Goal: Task Accomplishment & Management: Manage account settings

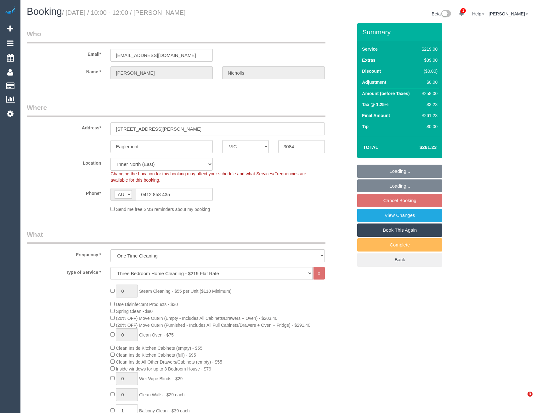
select select "VIC"
select select "string:stripe-pm_1R1kFz2GScqysDRVkN30l9E4"
select select "number:27"
select select "number:14"
select select "number:18"
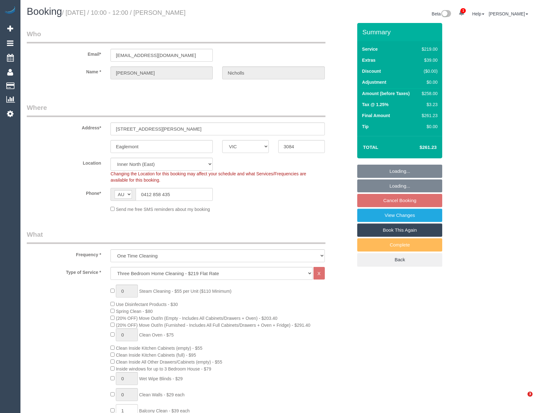
select select "number:24"
select select "number:12"
select select "spot1"
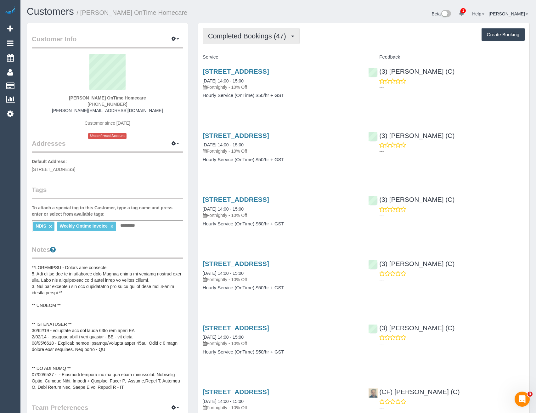
click at [270, 31] on button "Completed Bookings (47)" at bounding box center [251, 36] width 97 height 16
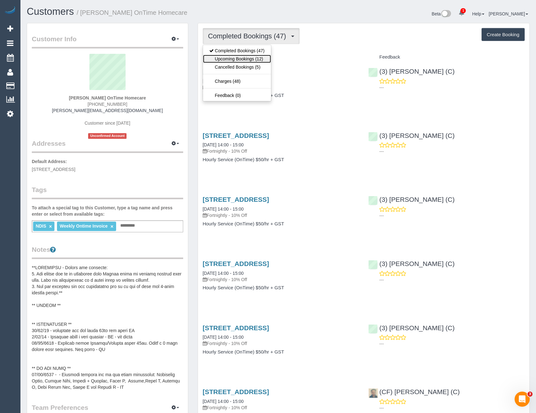
click at [263, 59] on link "Upcoming Bookings (12)" at bounding box center [237, 59] width 68 height 8
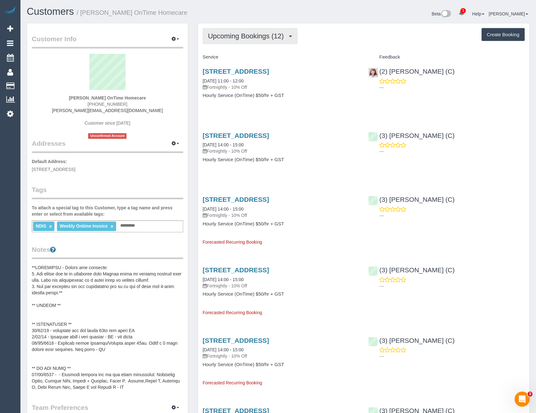
click at [255, 32] on button "Upcoming Bookings (12)" at bounding box center [250, 36] width 95 height 16
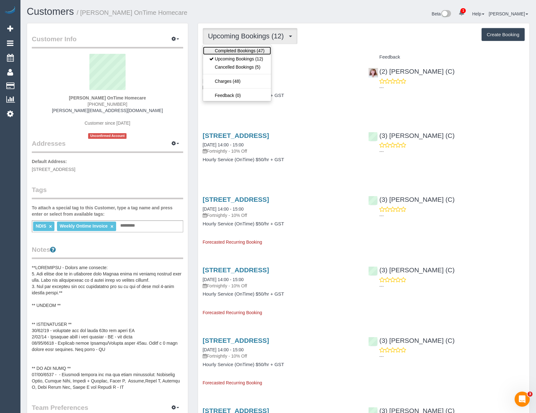
click at [248, 48] on link "Completed Bookings (47)" at bounding box center [237, 51] width 68 height 8
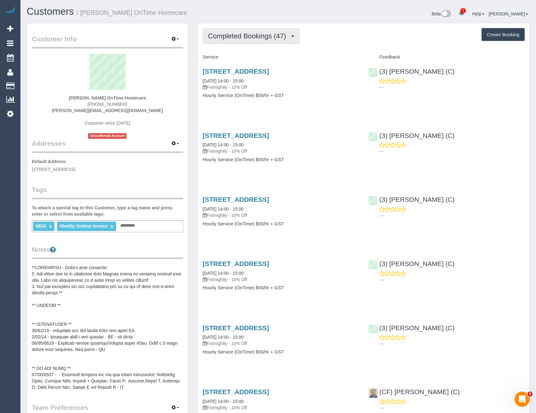
click at [268, 40] on span "Completed Bookings (47)" at bounding box center [248, 36] width 81 height 8
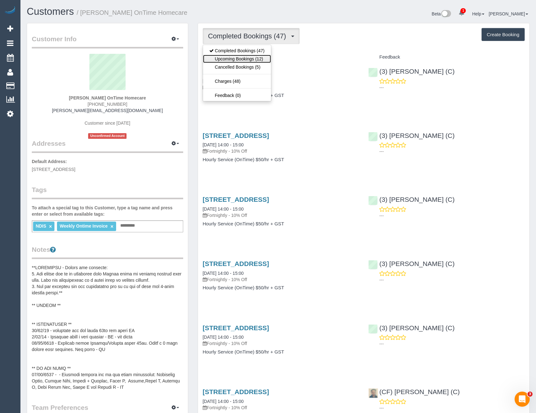
click at [263, 56] on link "Upcoming Bookings (12)" at bounding box center [237, 59] width 68 height 8
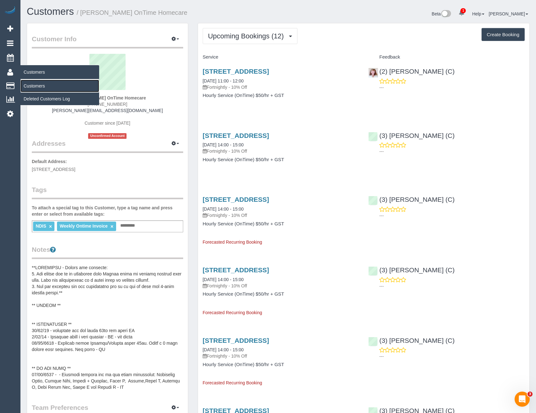
click at [41, 84] on link "Customers" at bounding box center [59, 86] width 79 height 13
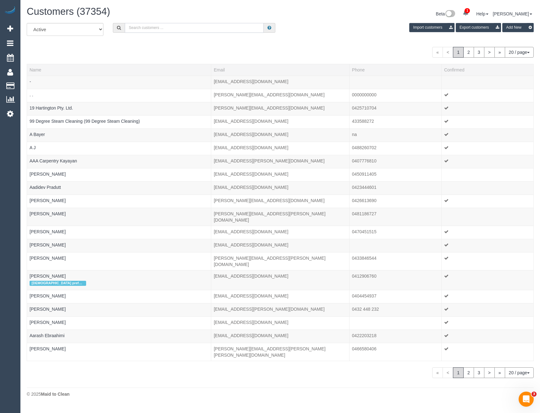
click at [160, 26] on input "text" at bounding box center [194, 28] width 139 height 10
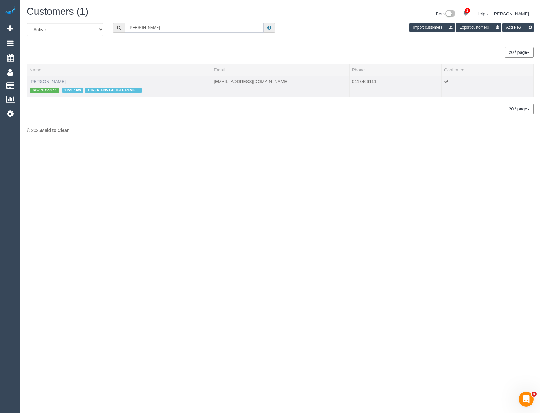
type input "Heather snoo"
click at [52, 80] on link "Heather Snook" at bounding box center [48, 81] width 36 height 5
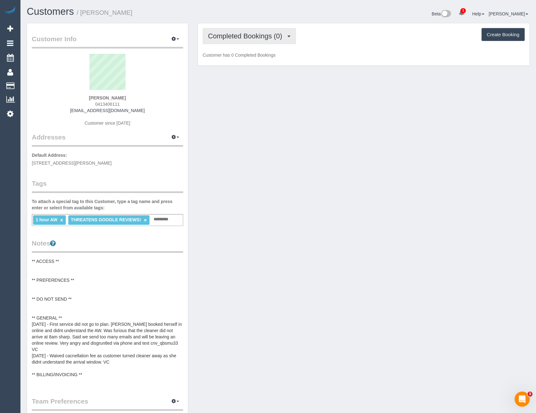
click at [266, 34] on span "Completed Bookings (0)" at bounding box center [246, 36] width 77 height 8
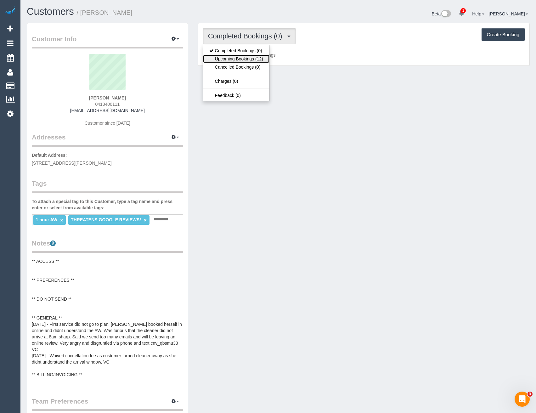
click at [255, 60] on link "Upcoming Bookings (12)" at bounding box center [236, 59] width 66 height 8
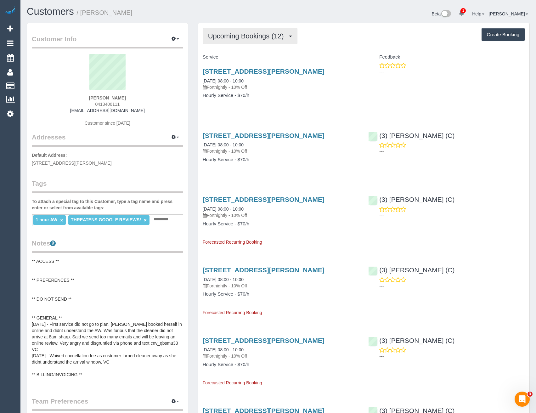
click at [232, 38] on span "Upcoming Bookings (12)" at bounding box center [247, 36] width 79 height 8
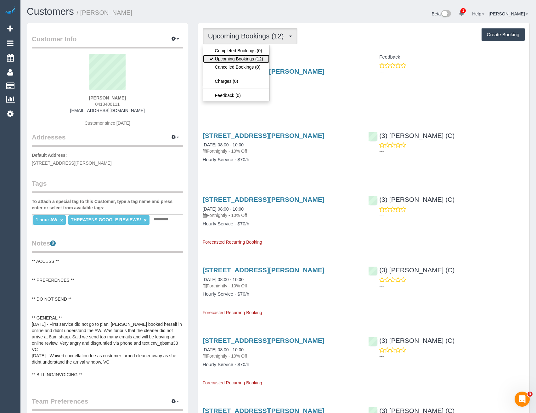
click at [231, 58] on link "Upcoming Bookings (12)" at bounding box center [236, 59] width 66 height 8
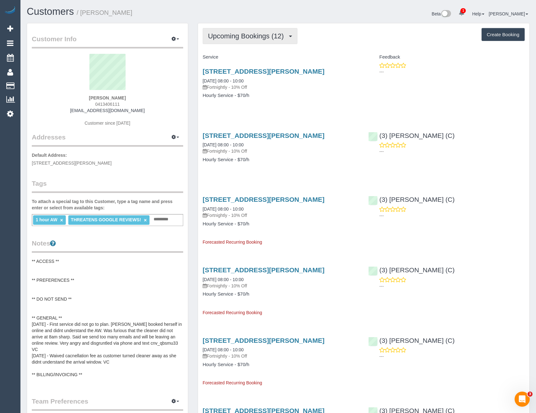
click at [260, 34] on span "Upcoming Bookings (12)" at bounding box center [247, 36] width 79 height 8
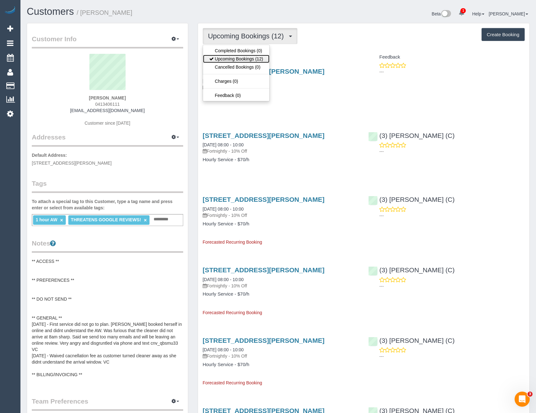
click at [250, 58] on link "Upcoming Bookings (12)" at bounding box center [236, 59] width 66 height 8
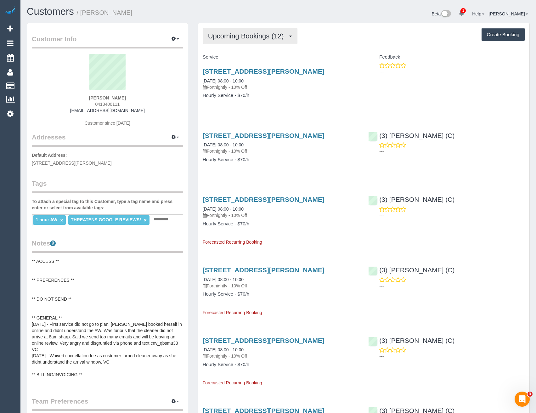
click at [279, 42] on button "Upcoming Bookings (12)" at bounding box center [250, 36] width 95 height 16
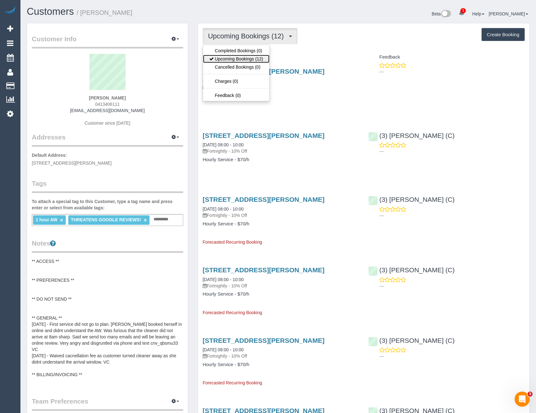
click at [246, 60] on link "Upcoming Bookings (12)" at bounding box center [236, 59] width 66 height 8
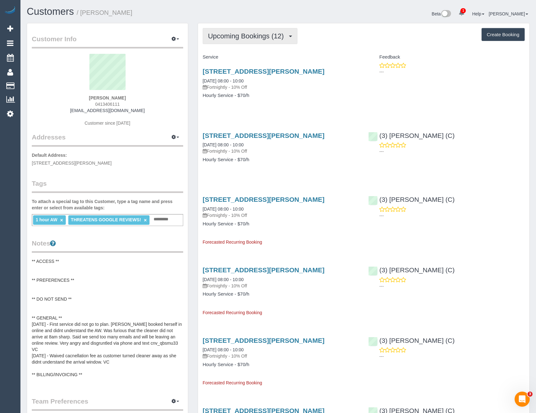
click at [262, 42] on button "Upcoming Bookings (12)" at bounding box center [250, 36] width 95 height 16
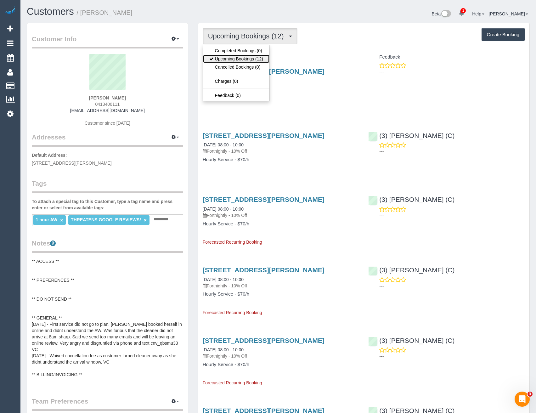
click at [250, 58] on link "Upcoming Bookings (12)" at bounding box center [236, 59] width 66 height 8
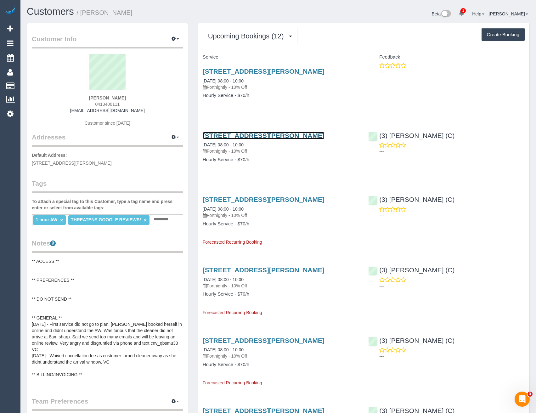
click at [310, 133] on link "15 Roslyn Street, Strathmore, VIC 3041" at bounding box center [264, 135] width 122 height 7
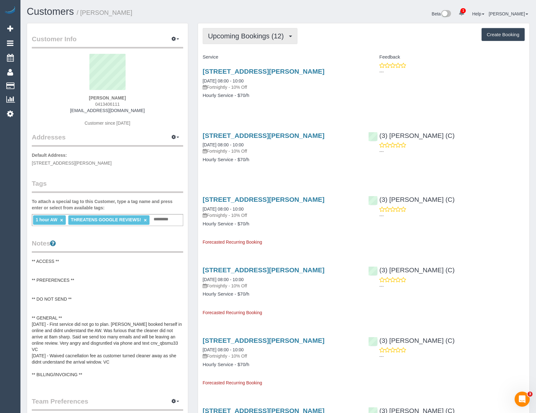
click at [239, 31] on button "Upcoming Bookings (12)" at bounding box center [250, 36] width 95 height 16
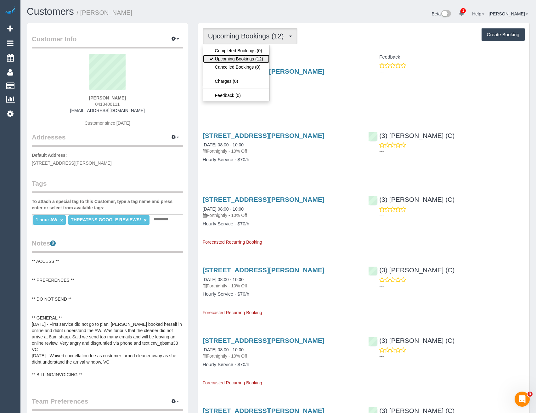
click at [237, 60] on link "Upcoming Bookings (12)" at bounding box center [236, 59] width 66 height 8
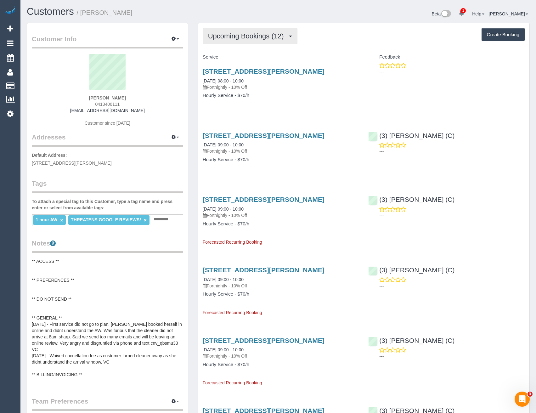
click at [285, 38] on span "Upcoming Bookings (12)" at bounding box center [247, 36] width 79 height 8
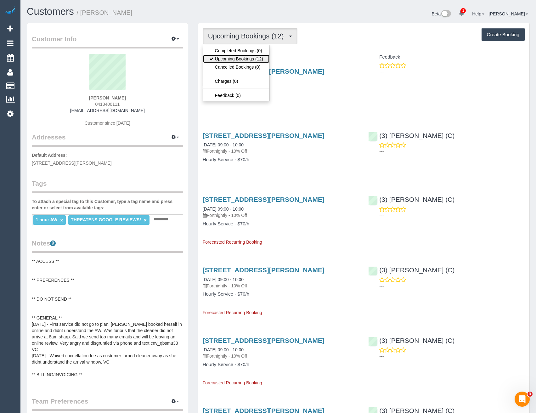
click at [256, 60] on link "Upcoming Bookings (12)" at bounding box center [236, 59] width 66 height 8
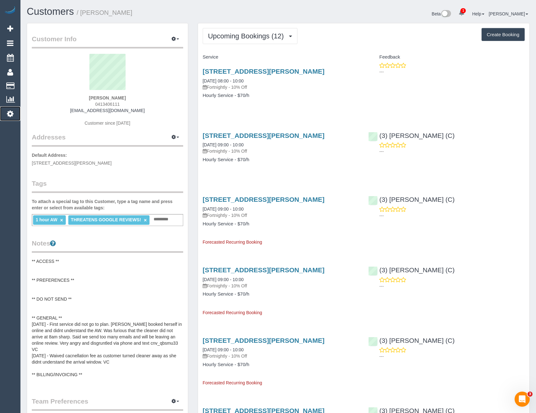
click at [9, 113] on icon at bounding box center [10, 114] width 7 height 8
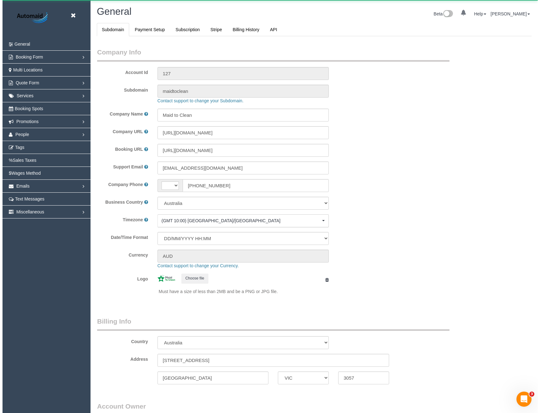
scroll to position [1438, 536]
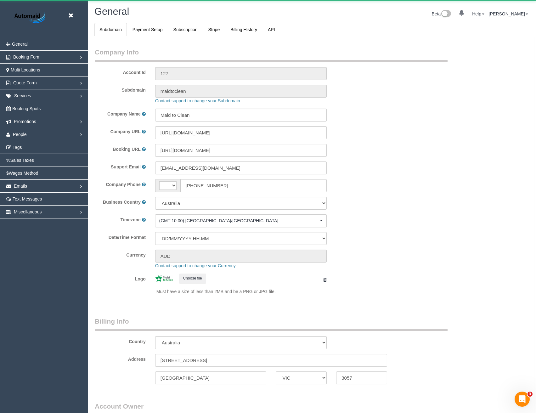
select select "string:AU"
select select "1"
click at [25, 135] on span "People" at bounding box center [20, 134] width 14 height 5
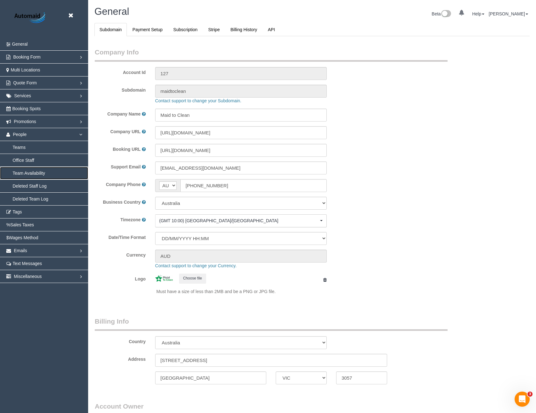
click at [29, 174] on link "Team Availability" at bounding box center [44, 173] width 88 height 13
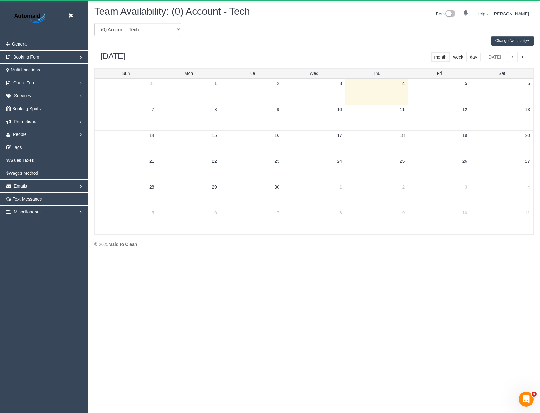
scroll to position [256, 540]
click at [165, 30] on select "(0) Account - Tech (0) Office (0) Raunak Test Account (1) Debbie Brodjanac (FT)…" at bounding box center [137, 29] width 87 height 13
select select "number:101165"
click at [94, 23] on select "(0) Account - Tech (0) Office (0) Raunak Test Account (1) Debbie Brodjanac (FT)…" at bounding box center [137, 29] width 87 height 13
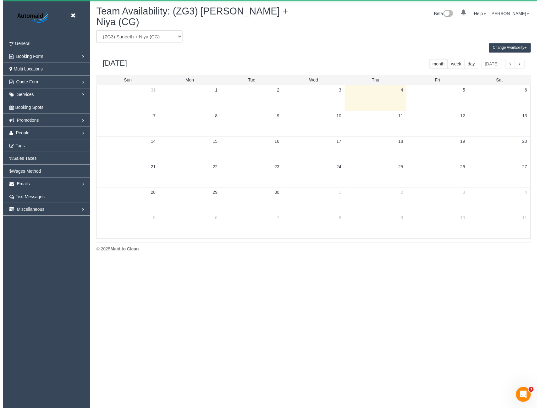
scroll to position [31193, 30909]
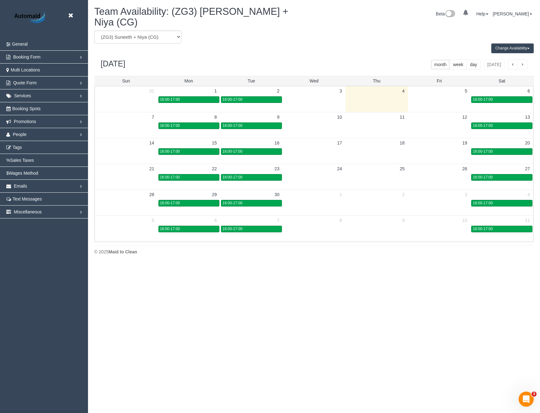
click at [504, 43] on button "Change Availability" at bounding box center [513, 48] width 42 height 10
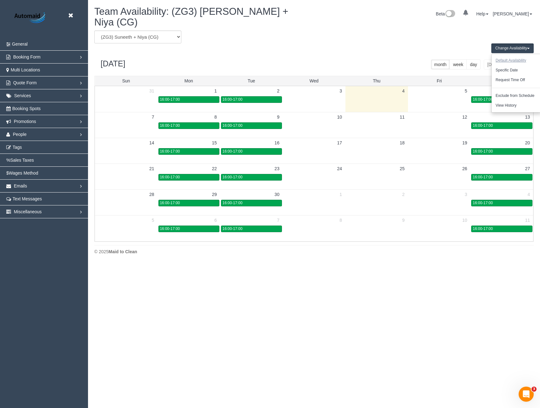
click at [504, 56] on button "Default Availability" at bounding box center [511, 61] width 39 height 10
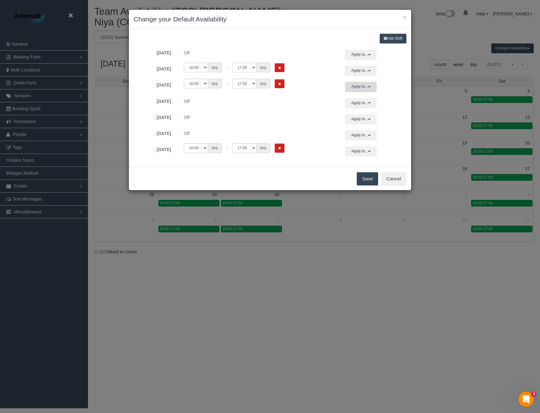
click at [353, 83] on button "Apply to..." at bounding box center [360, 87] width 31 height 10
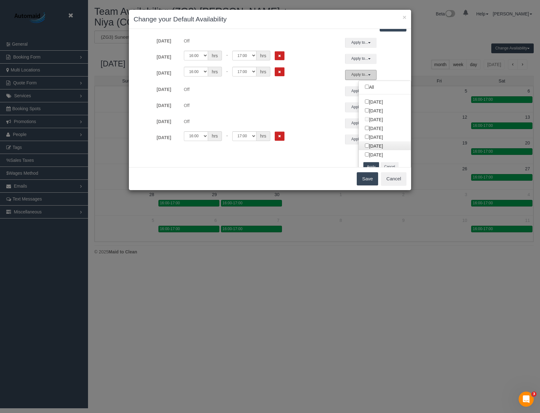
scroll to position [18, 0]
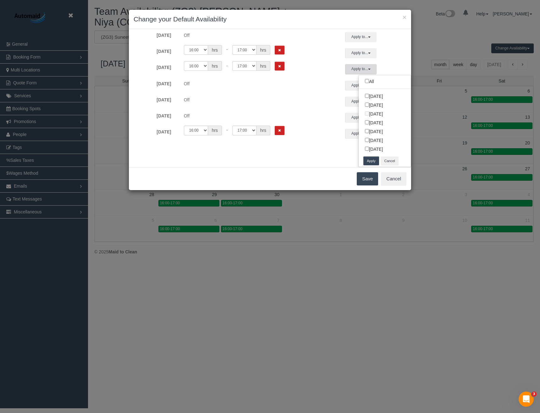
click at [367, 160] on button "Apply" at bounding box center [372, 160] width 16 height 9
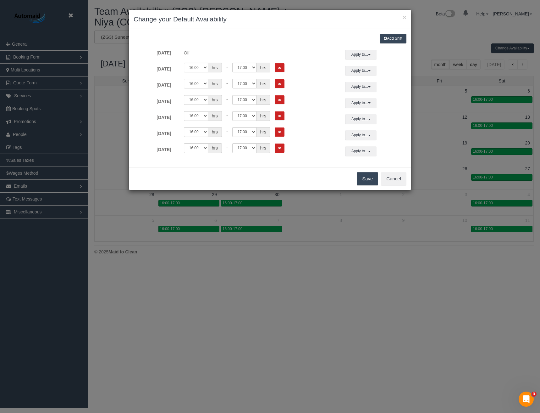
scroll to position [0, 0]
click at [369, 180] on button "Save" at bounding box center [367, 178] width 21 height 13
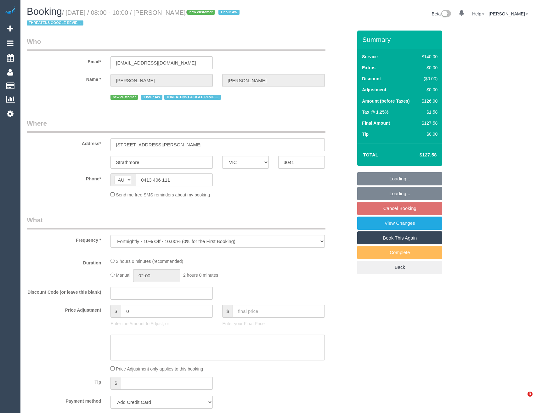
select select "VIC"
select select "string:stripe-pm_1S2obR2GScqysDRVMk42kHuu"
select select "number:28"
select select "number:14"
select select "number:19"
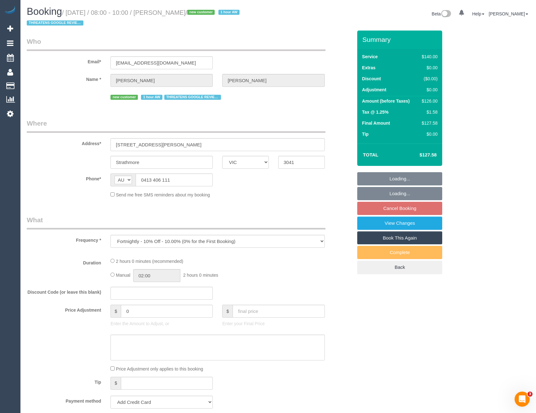
select select "number:22"
select select "number:35"
select select "number:11"
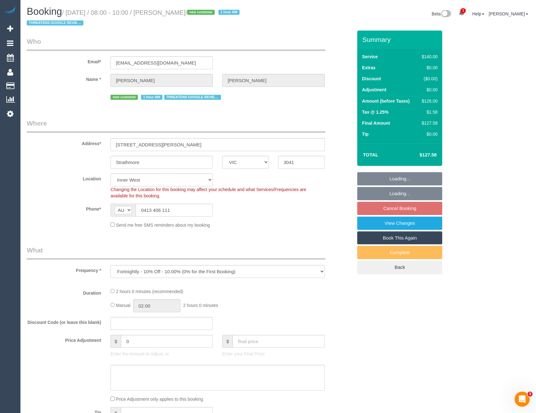
select select "object:712"
select select "spot2"
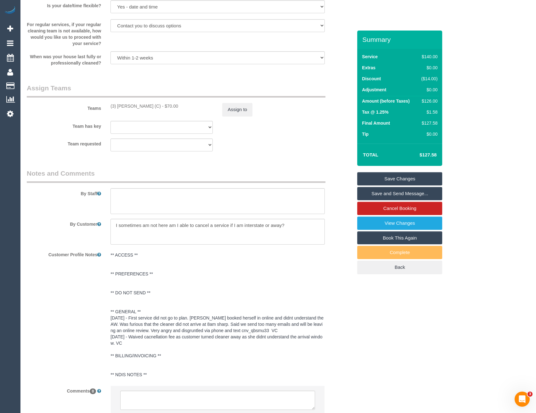
scroll to position [917, 0]
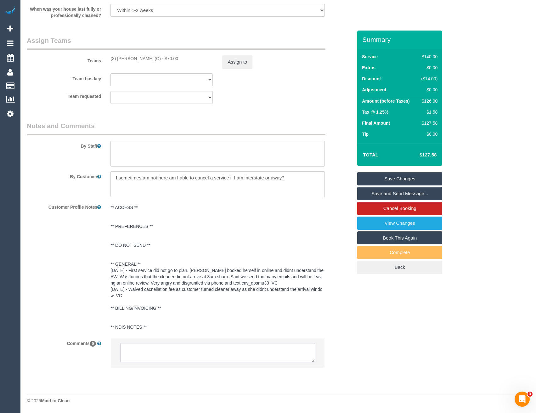
click at [187, 352] on textarea at bounding box center [217, 352] width 194 height 19
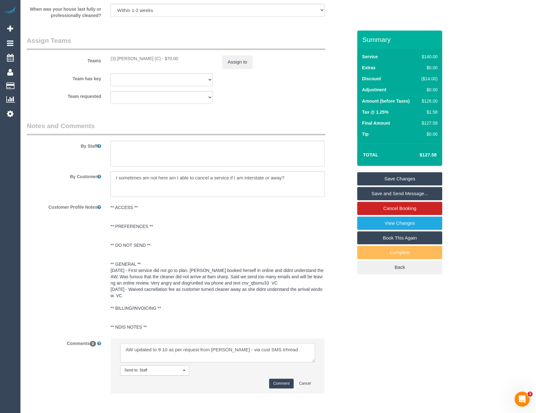
type textarea "AW updated to 9-10 as per request from Vanessa - via cust SMS trhread"
click at [283, 380] on button "Comment" at bounding box center [281, 383] width 25 height 10
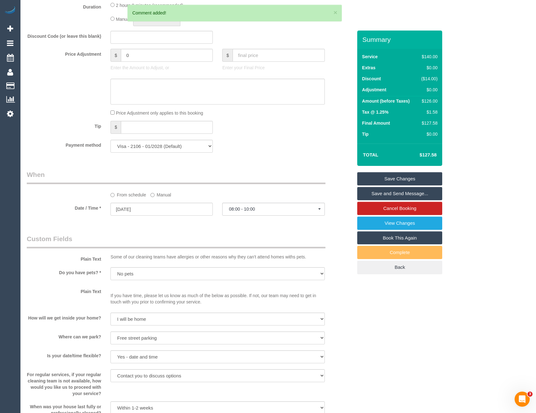
scroll to position [445, 0]
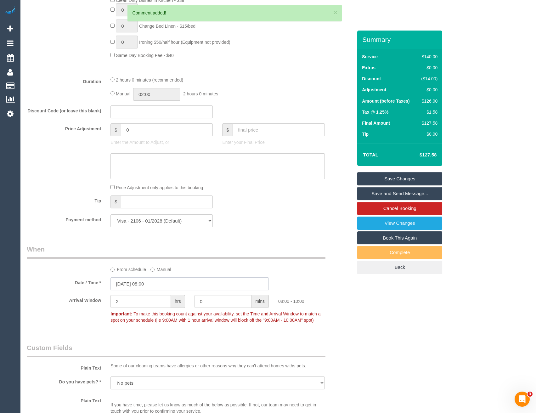
click at [155, 281] on input "18/09/2025 08:00" at bounding box center [189, 283] width 158 height 13
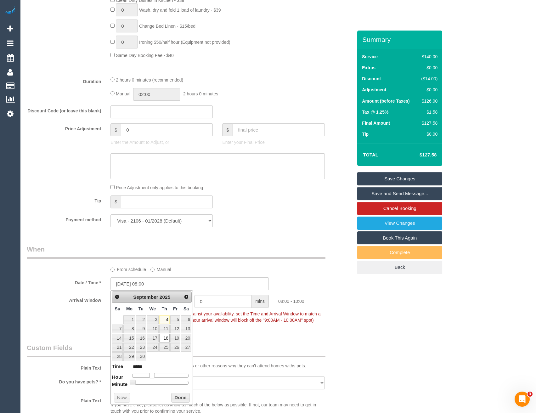
type input "18/09/2025 09:00"
type input "*****"
drag, startPoint x: 152, startPoint y: 374, endPoint x: 176, endPoint y: 397, distance: 33.4
click at [155, 375] on span at bounding box center [154, 375] width 6 height 6
click at [177, 398] on button "Done" at bounding box center [180, 397] width 19 height 10
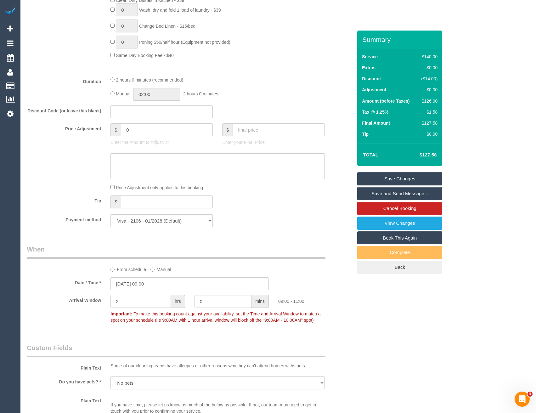
drag, startPoint x: 139, startPoint y: 300, endPoint x: 70, endPoint y: 303, distance: 69.2
click at [77, 305] on div "Arrival Window 2 hrs 0 mins 09:00 - 11:00 Important: To make this booking count…" at bounding box center [189, 310] width 335 height 31
type input "1"
click at [323, 317] on p "Important: To make this booking count against your availability, set the Time a…" at bounding box center [217, 316] width 223 height 14
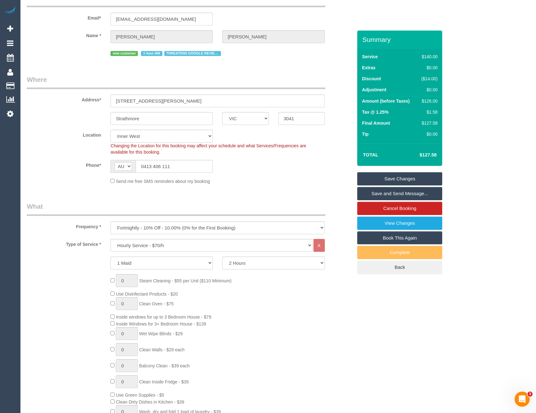
scroll to position [0, 0]
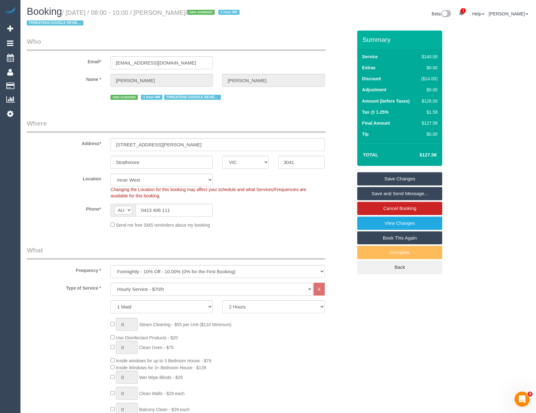
click at [388, 176] on link "Save Changes" at bounding box center [399, 178] width 85 height 13
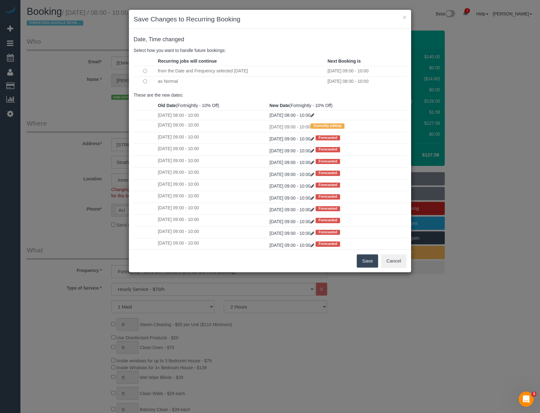
click at [369, 262] on button "Save" at bounding box center [367, 260] width 21 height 13
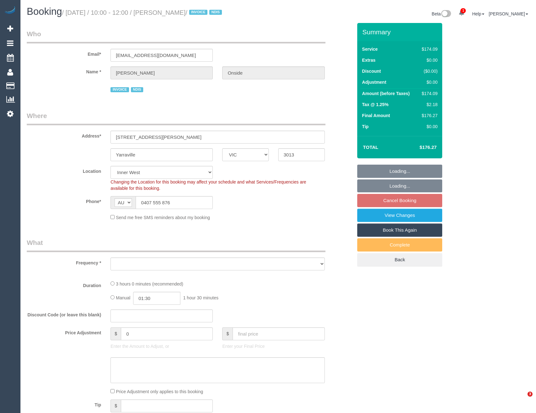
select select "VIC"
select select "180"
select select "number:30"
select select "number:14"
select select "number:19"
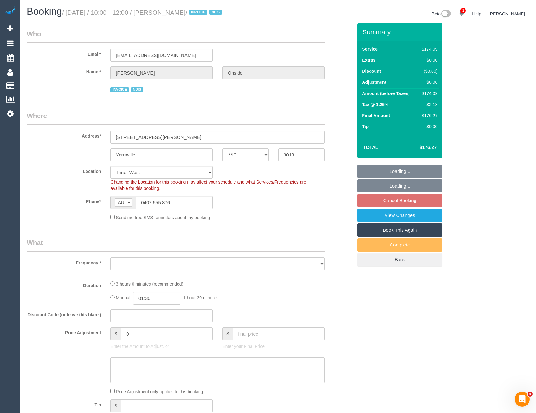
select select "number:36"
select select "number:34"
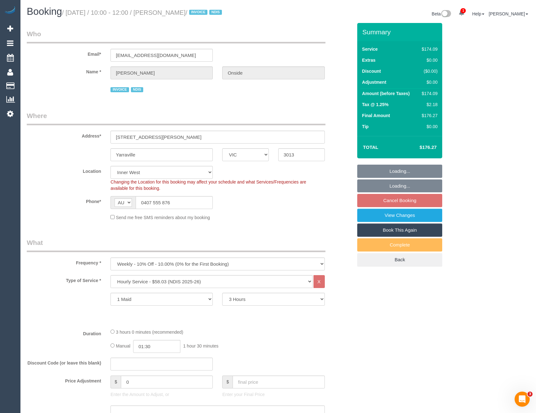
select select "object:1421"
select select "spot3"
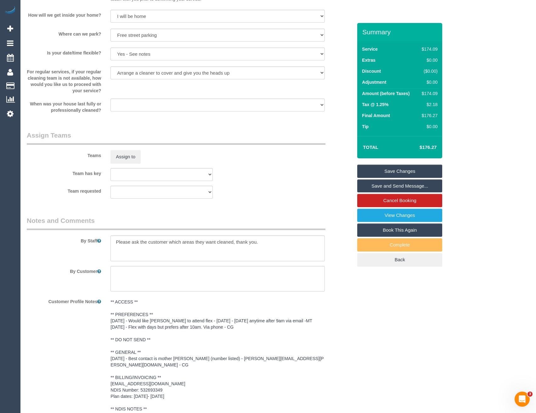
scroll to position [660, 0]
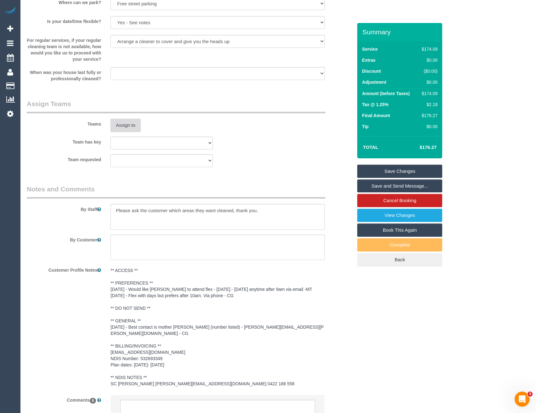
click at [129, 131] on button "Assign to" at bounding box center [125, 125] width 30 height 13
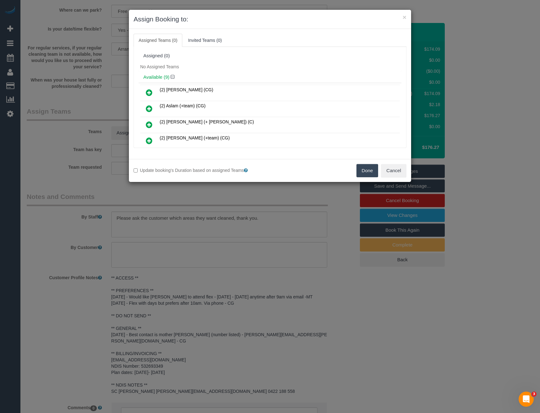
scroll to position [121, 0]
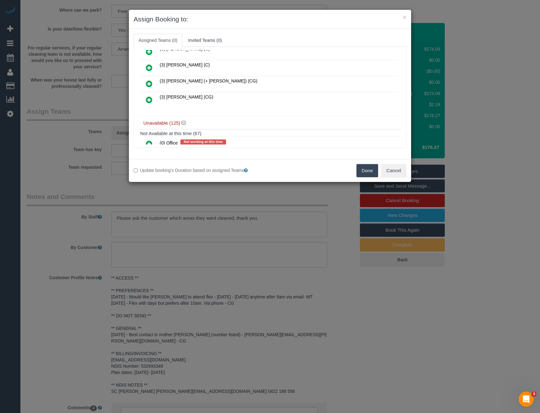
click at [150, 99] on icon at bounding box center [149, 100] width 7 height 8
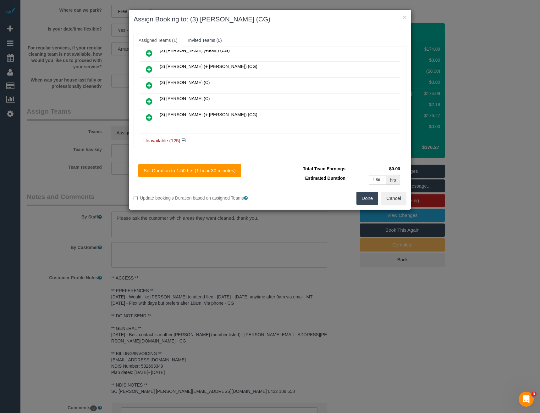
scroll to position [0, 0]
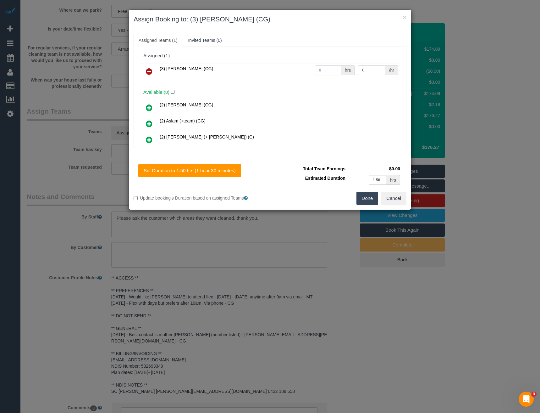
drag, startPoint x: 315, startPoint y: 73, endPoint x: 292, endPoint y: 72, distance: 22.3
click at [298, 75] on tr "(3) Suzana Phillips (CG) 0 hrs 0 /hr" at bounding box center [270, 72] width 260 height 16
type input "3"
type input "38.5"
drag, startPoint x: 371, startPoint y: 190, endPoint x: 369, endPoint y: 198, distance: 7.6
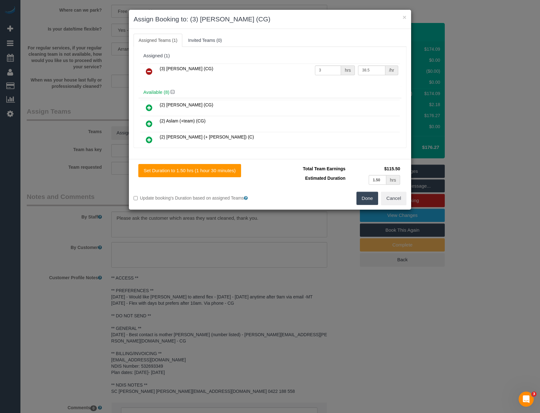
click at [370, 193] on div "Set Duration to 1.50 hrs (1 hour 30 minutes) Total Team Earnings $115.50 Estima…" at bounding box center [270, 184] width 282 height 51
click at [366, 196] on button "Done" at bounding box center [368, 198] width 22 height 13
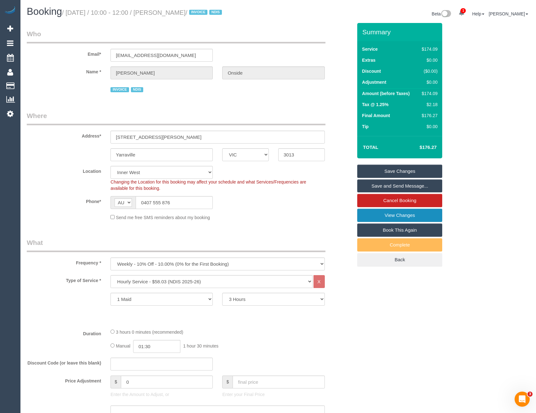
click at [401, 222] on link "View Changes" at bounding box center [399, 215] width 85 height 13
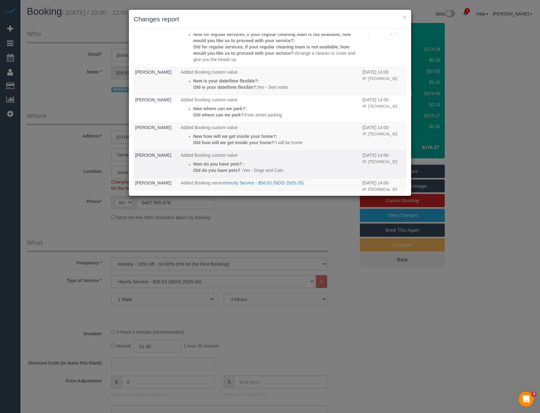
scroll to position [57, 0]
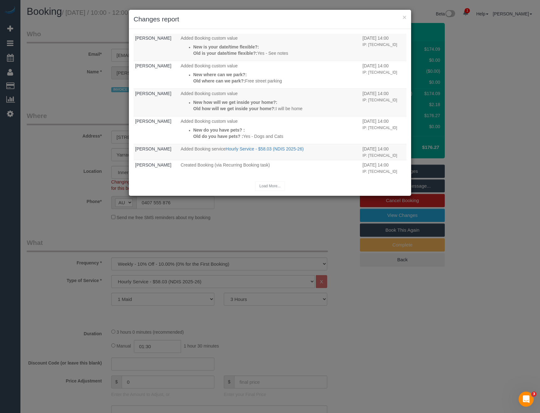
click at [251, 218] on div "× Changes report Who What When Laura Butera Added Booking custom value New for …" at bounding box center [270, 206] width 540 height 413
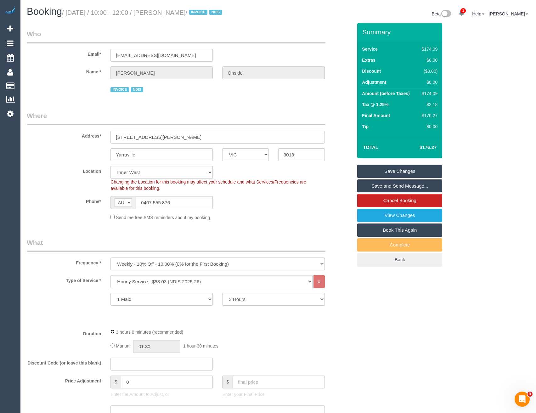
select select "spot20"
click at [376, 192] on link "Save and Send Message..." at bounding box center [399, 185] width 85 height 13
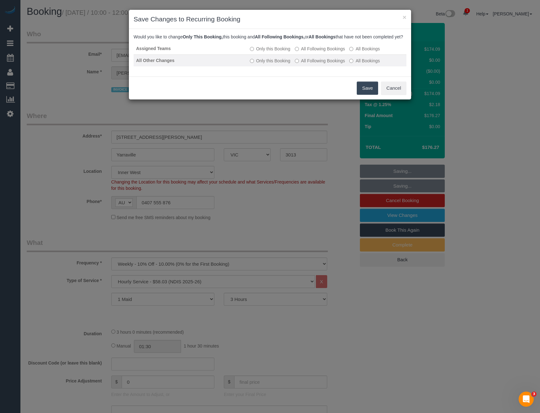
drag, startPoint x: 315, startPoint y: 54, endPoint x: 317, endPoint y: 65, distance: 10.8
click at [315, 52] on label "All Following Bookings" at bounding box center [320, 49] width 50 height 6
click at [315, 66] on td "Only this Booking All Following Bookings All Bookings" at bounding box center [327, 60] width 159 height 12
click at [317, 64] on label "All Following Bookings" at bounding box center [320, 61] width 50 height 6
click at [364, 95] on button "Save" at bounding box center [367, 87] width 21 height 13
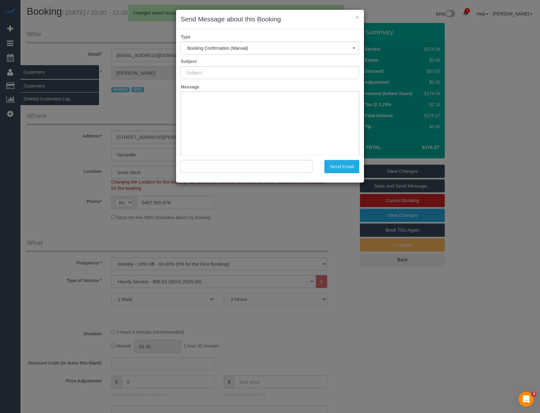
type input "Booking Confirmed"
type input ""Abigail Walker Onside" <abbbywalker@gmail.com>"
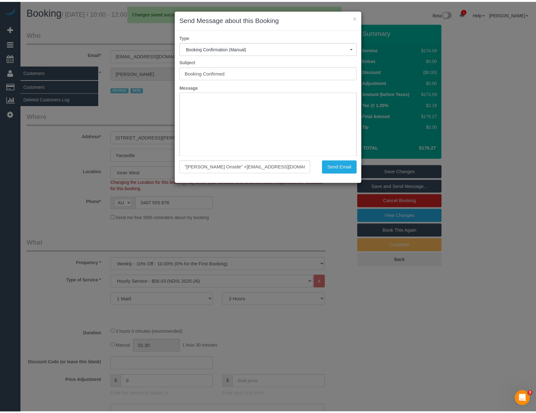
scroll to position [0, 0]
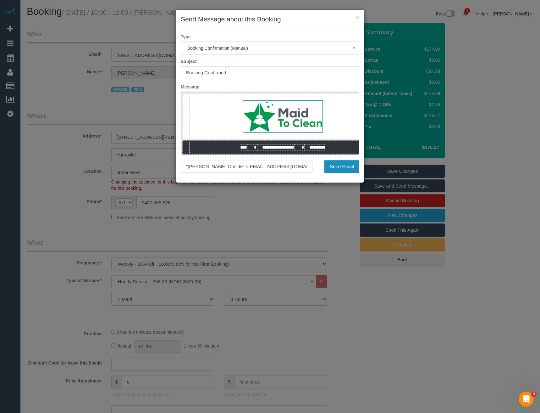
click at [343, 164] on button "Send Email" at bounding box center [342, 166] width 35 height 13
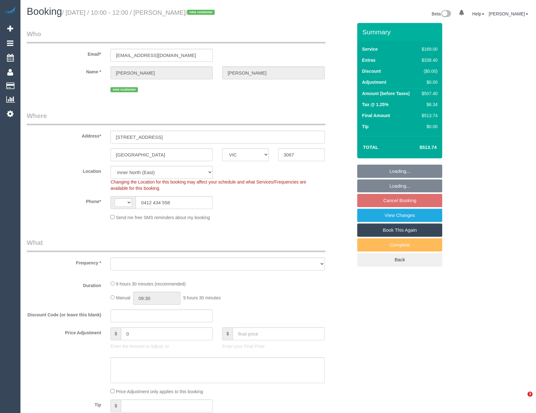
select select "VIC"
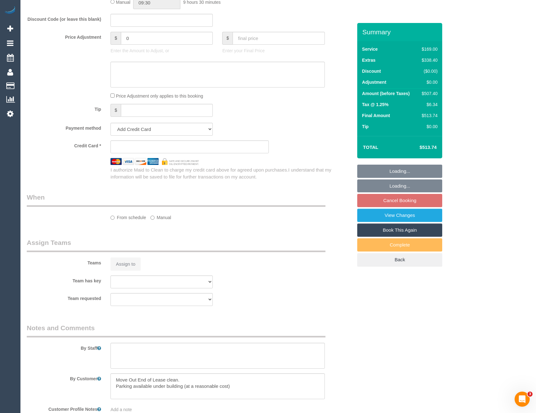
select select "string:AU"
select select "object:700"
select select "string:stripe-pm_1S2nlZ2GScqysDRVqQYYNbBa"
select select "number:28"
select select "number:14"
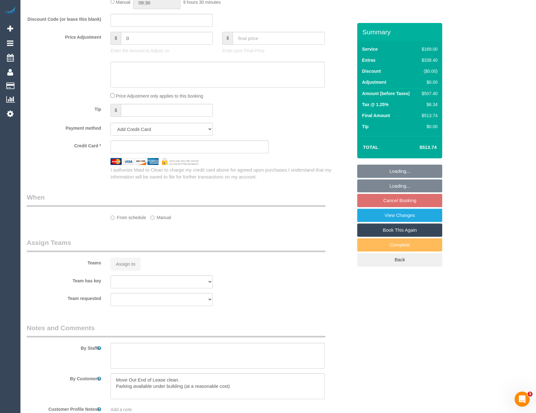
select select "number:20"
select select "number:22"
select select "number:26"
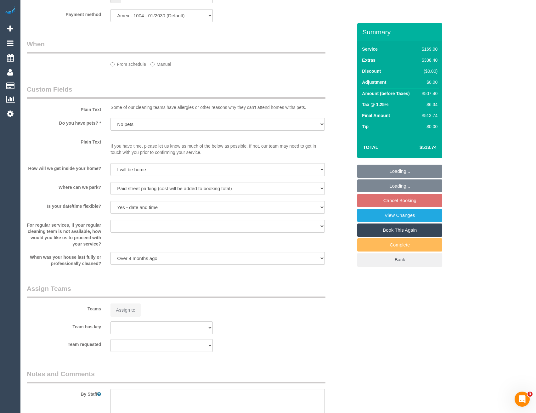
select select "object:806"
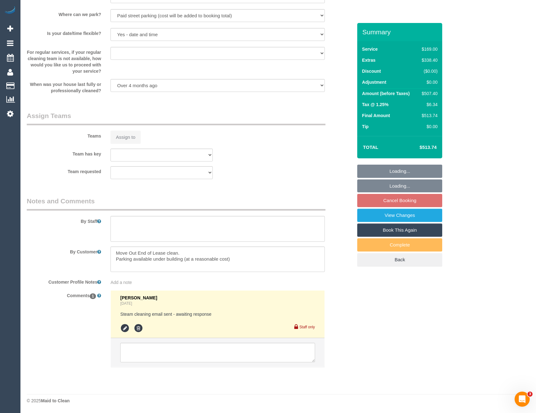
select select "spot3"
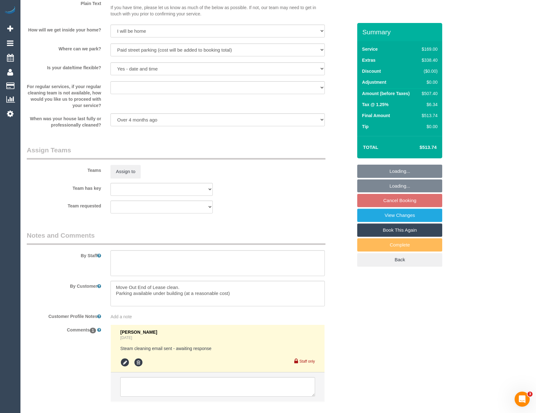
scroll to position [851, 0]
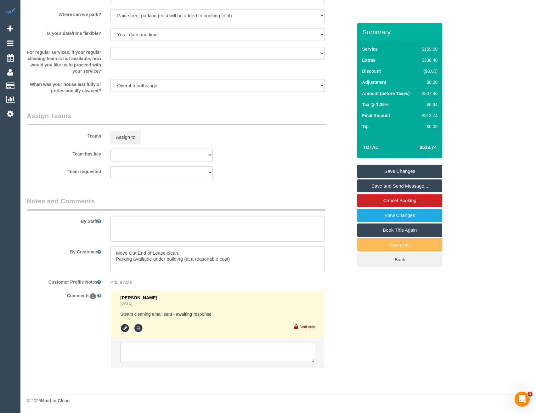
click at [136, 359] on textarea at bounding box center [217, 351] width 194 height 19
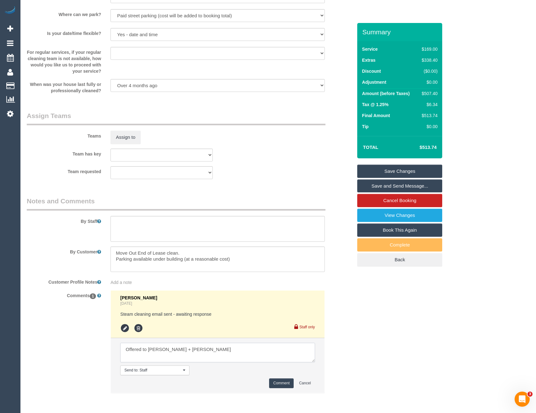
type textarea "Offered to [PERSON_NAME] + [PERSON_NAME]"
click at [279, 384] on button "Comment" at bounding box center [281, 383] width 25 height 10
click at [159, 233] on textarea at bounding box center [217, 229] width 214 height 26
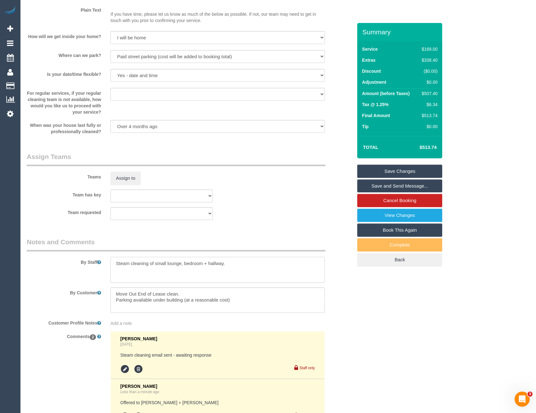
scroll to position [725, 0]
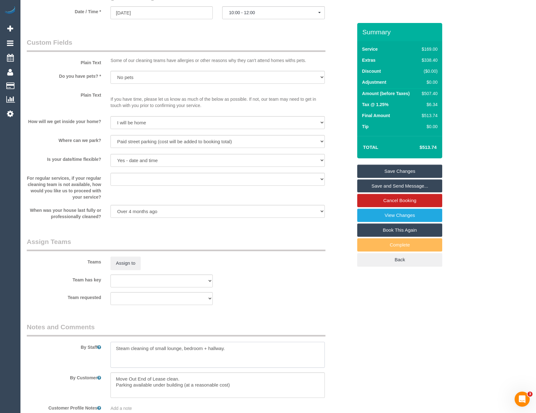
type textarea "Steam cleaning of small lounge, bedroom + hallway."
click at [383, 171] on link "Save Changes" at bounding box center [399, 170] width 85 height 13
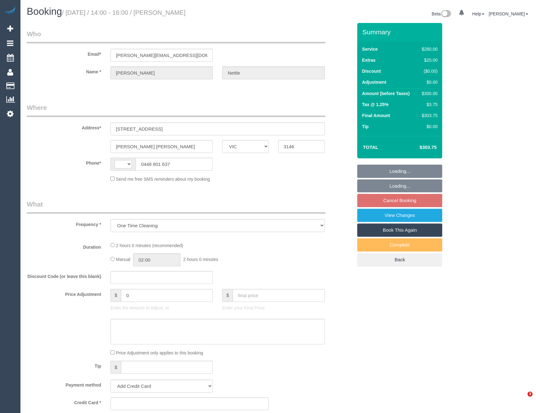
select select "VIC"
select select "string:AU"
select select "string:stripe-pm_1QOwes2GScqysDRVEh6Rz0KC"
select select "2"
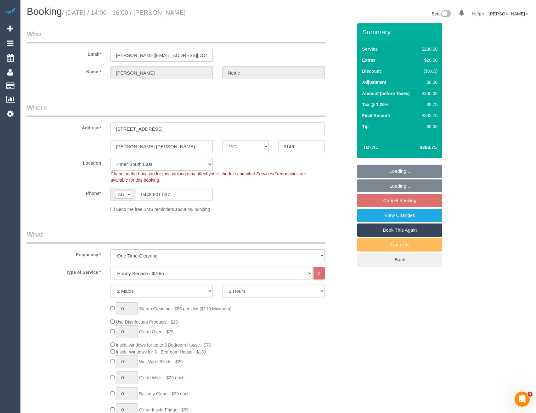
select select "object:818"
select select "number:27"
select select "number:14"
select select "number:19"
select select "number:25"
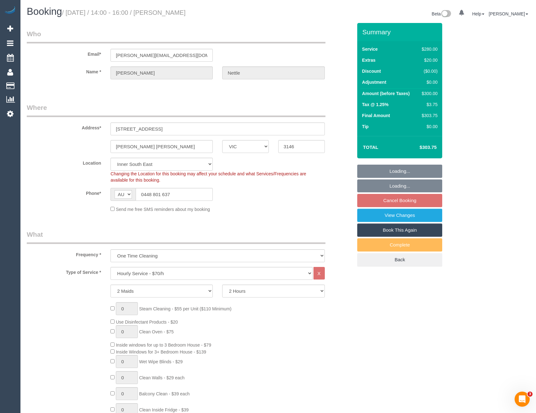
select select "number:33"
select select "number:12"
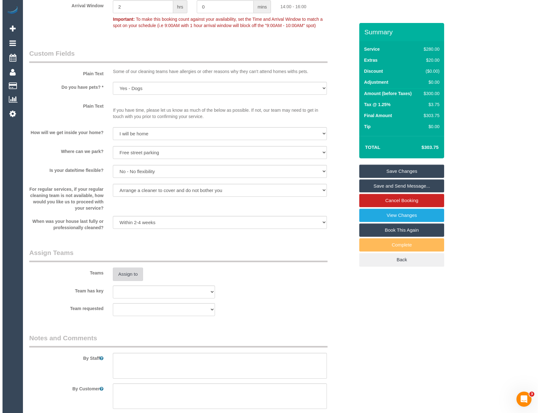
scroll to position [755, 0]
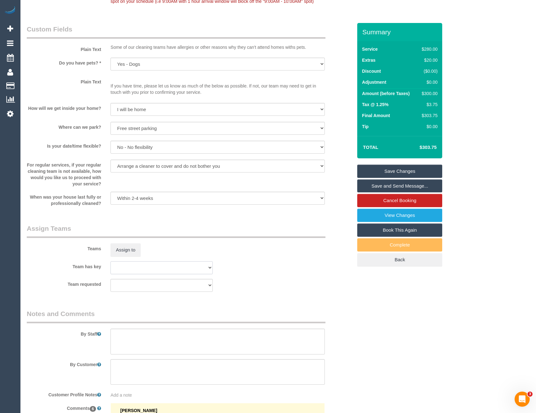
click at [135, 275] on sui-booking-teams "Teams Assign to Team has key (0) Office (1) Debbie Brodjanac (FT) (1) Helen Tri…" at bounding box center [190, 258] width 326 height 68
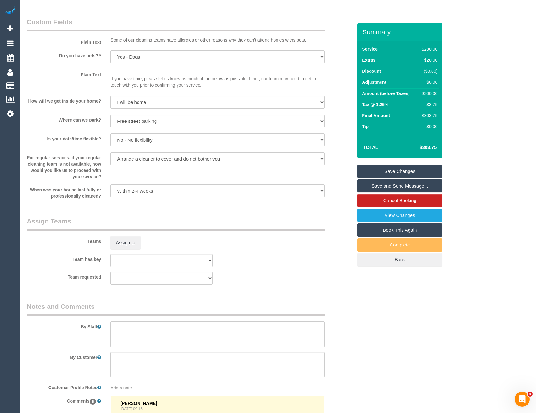
click at [267, 239] on div "Teams Assign to" at bounding box center [189, 232] width 335 height 33
click at [124, 240] on button "Assign to" at bounding box center [125, 242] width 30 height 13
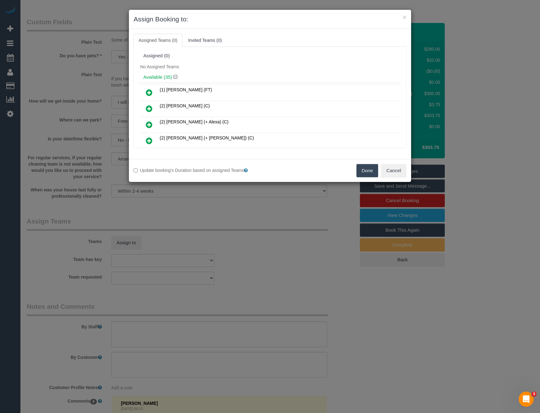
scroll to position [491, 0]
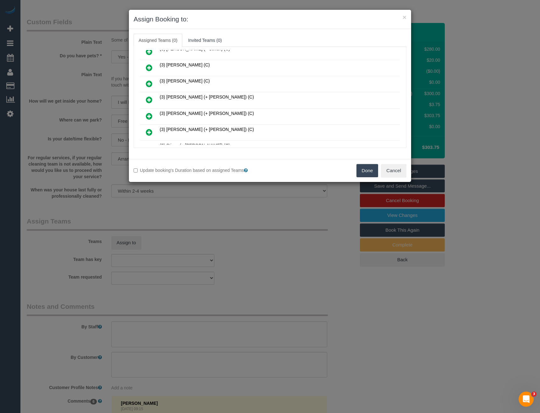
click at [151, 99] on icon at bounding box center [149, 100] width 7 height 8
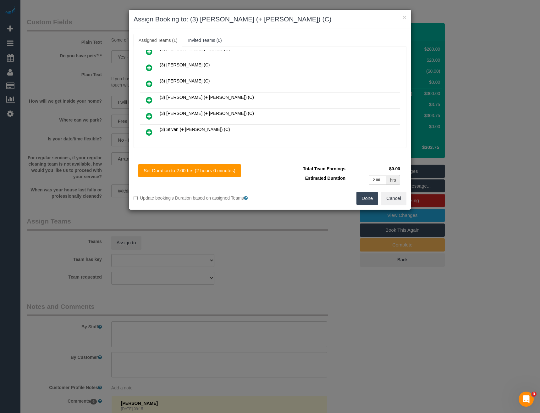
click at [150, 101] on icon at bounding box center [149, 100] width 7 height 8
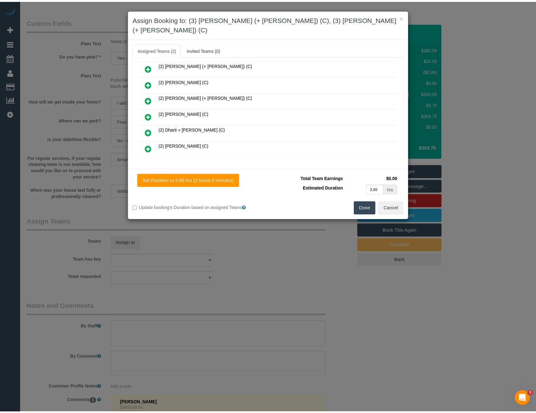
scroll to position [0, 0]
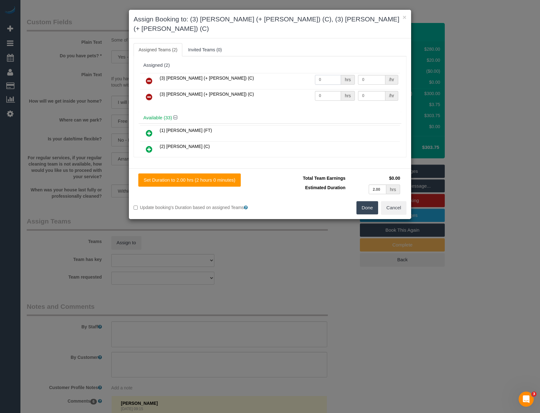
drag, startPoint x: 297, startPoint y: 72, endPoint x: 271, endPoint y: 74, distance: 25.5
click at [272, 75] on tr "(3) Rayhan (+ Shahida) (C) 0 hrs 0 /hr" at bounding box center [270, 81] width 260 height 16
type input "2"
type input "37.5"
drag, startPoint x: 321, startPoint y: 86, endPoint x: 278, endPoint y: 85, distance: 43.1
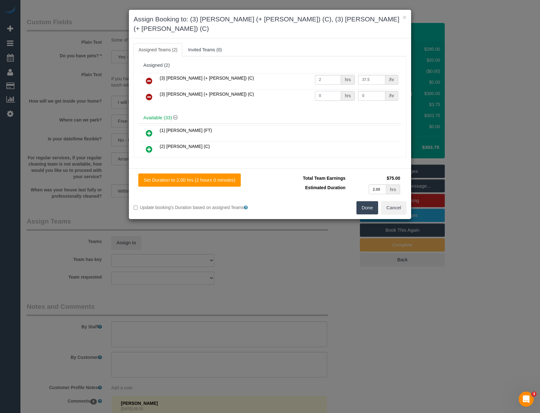
click at [289, 89] on tr "(3) Shahida (+ Rayhan) (C) 0 hrs 0 /hr" at bounding box center [270, 97] width 260 height 16
type input "2"
type input "37.5"
click at [369, 201] on button "Done" at bounding box center [368, 207] width 22 height 13
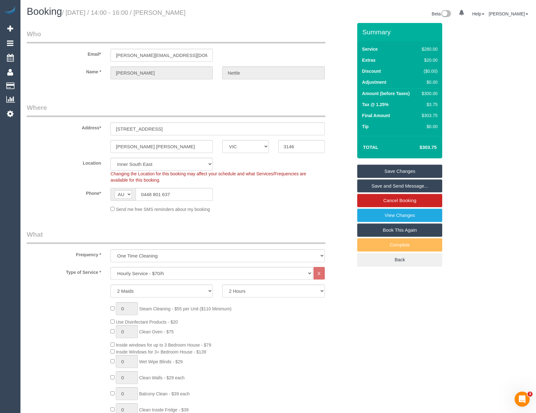
click at [386, 186] on link "Save and Send Message..." at bounding box center [399, 185] width 85 height 13
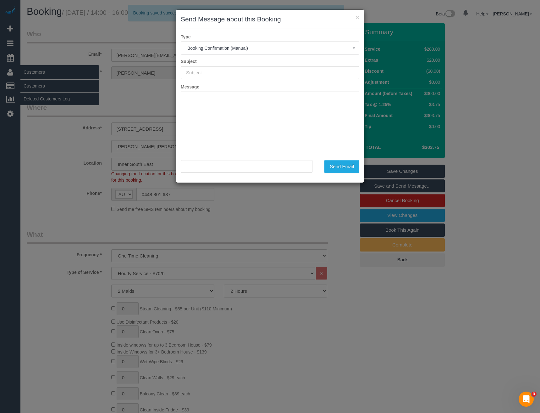
type input "Booking Confirmed"
type input ""Sasha Nettle" <sasha.nettle@charterhall.com.au>"
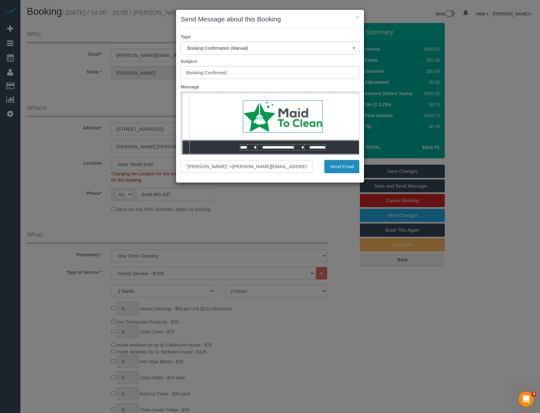
click at [341, 167] on button "Send Email" at bounding box center [342, 166] width 35 height 13
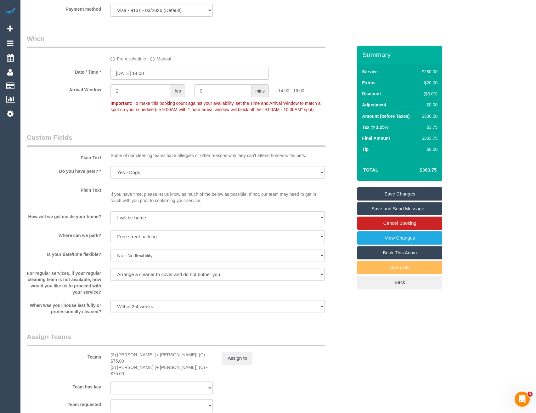
scroll to position [723, 0]
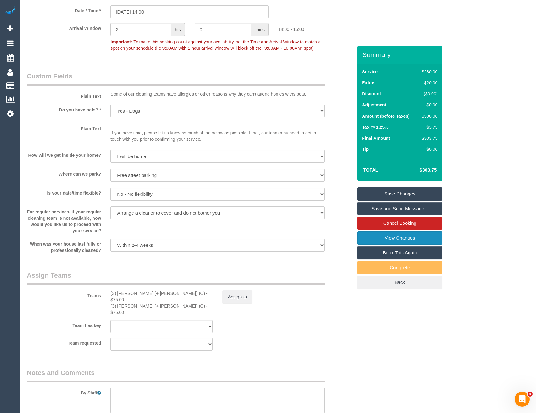
click at [385, 236] on link "View Changes" at bounding box center [399, 237] width 85 height 13
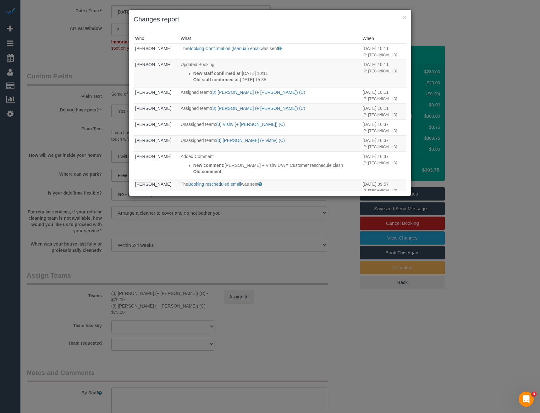
click at [244, 263] on div "× Changes report Who What When Bronie Bryant The Booking Confirmation (Manual) …" at bounding box center [270, 206] width 540 height 413
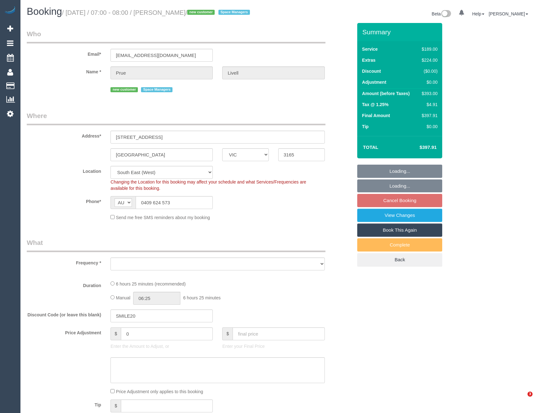
select select "VIC"
select select "string:stripe-pm_1S2kGp2GScqysDRVnWdgXgoH"
select select "number:27"
select select "number:14"
select select "number:18"
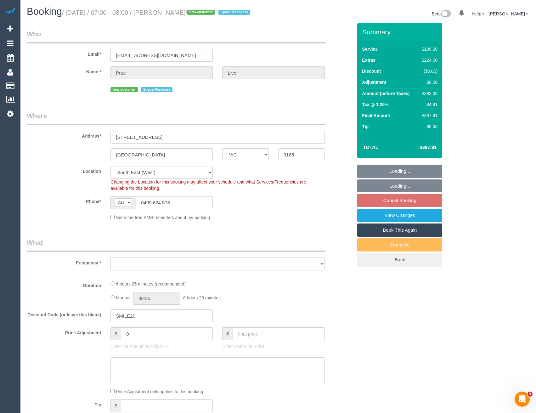
select select "number:24"
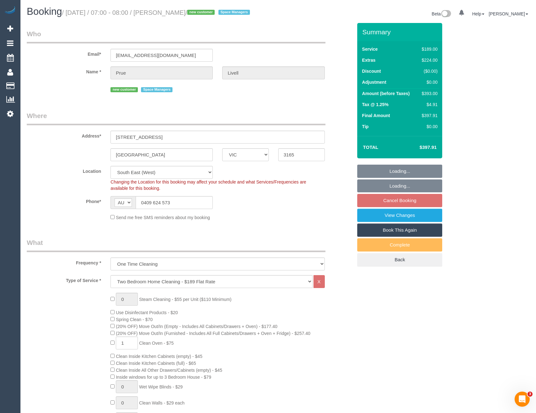
select select "object:805"
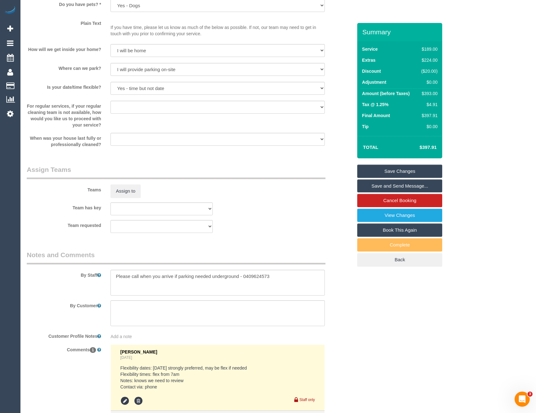
scroll to position [904, 0]
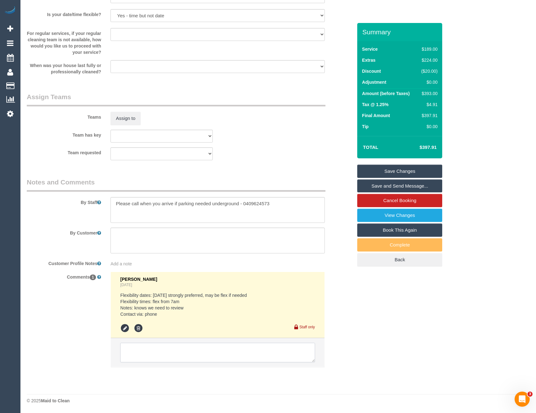
click at [177, 353] on textarea at bounding box center [217, 351] width 194 height 19
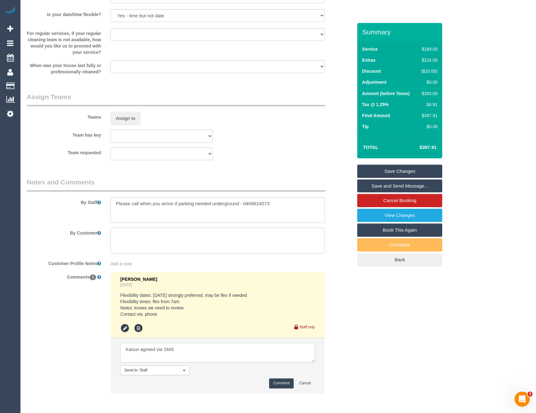
type textarea "Kasun agreed via SMS"
click at [289, 383] on button "Comment" at bounding box center [281, 383] width 25 height 10
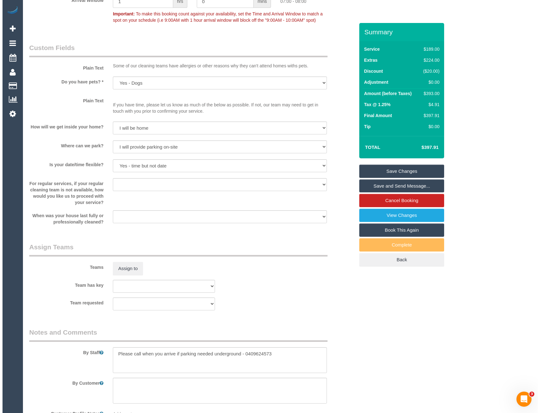
scroll to position [810, 0]
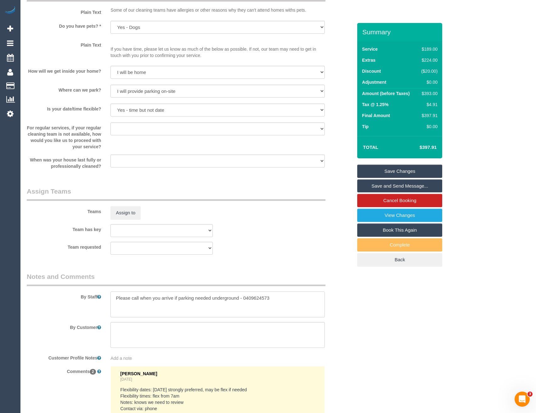
click at [116, 300] on textarea at bounding box center [217, 304] width 214 height 26
type textarea "Est 5.5 - 7.5 hours Please call when you arrive if parking needed underground -…"
click at [132, 216] on button "Assign to" at bounding box center [125, 212] width 30 height 13
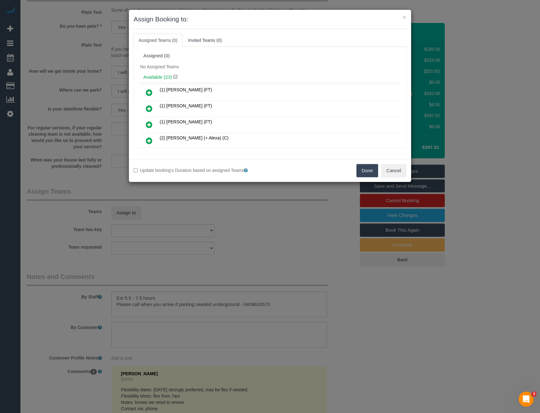
scroll to position [1293, 0]
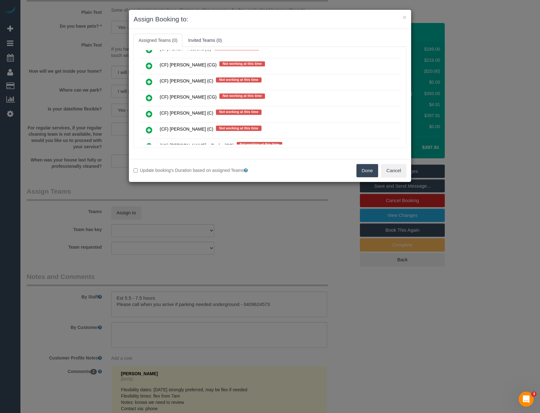
click at [147, 96] on icon at bounding box center [149, 98] width 7 height 8
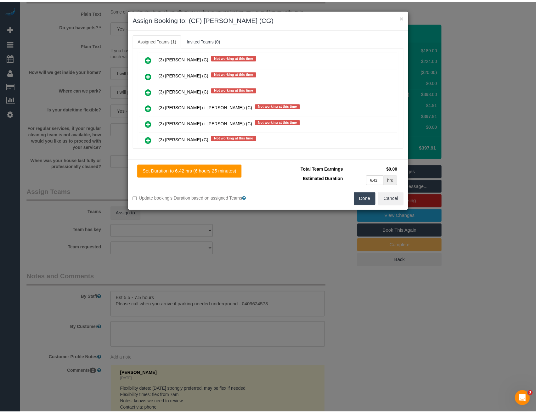
scroll to position [0, 0]
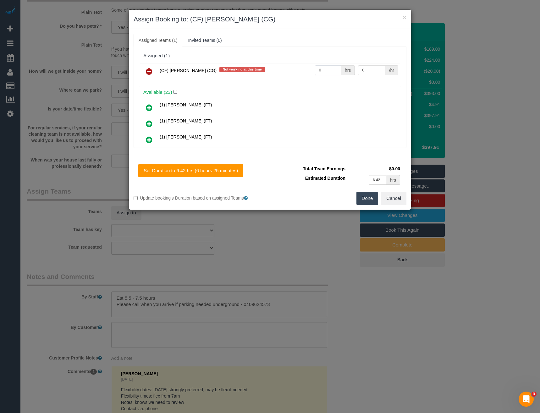
drag, startPoint x: 322, startPoint y: 70, endPoint x: 252, endPoint y: 76, distance: 70.4
click at [274, 74] on tr "(CF) Kasun De Silva (CG) Not working at this time 0 hrs 0 /hr" at bounding box center [270, 72] width 260 height 16
drag, startPoint x: 317, startPoint y: 70, endPoint x: 292, endPoint y: 70, distance: 25.2
click at [299, 70] on tr "(CF) Kasun De Silva (CG) Not working at this time 2 hrs 0 /hr" at bounding box center [270, 72] width 260 height 16
type input "1"
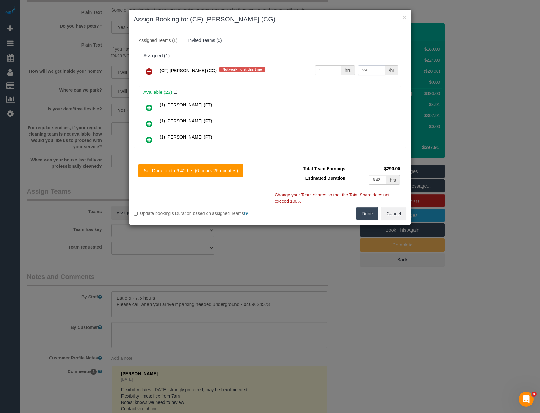
type input "290"
click at [359, 217] on button "Done" at bounding box center [368, 213] width 22 height 13
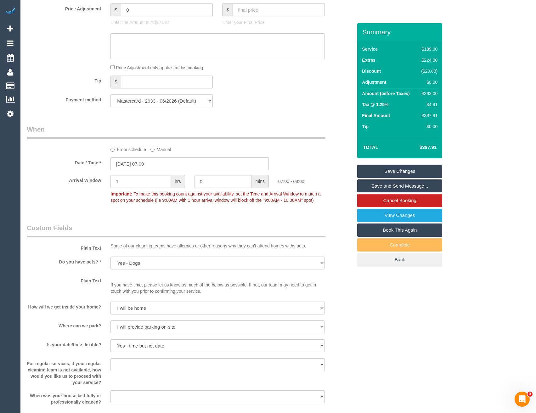
scroll to position [448, 0]
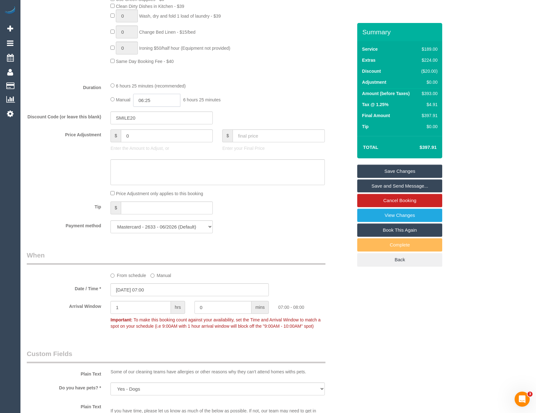
click at [165, 97] on input "06:25" at bounding box center [156, 100] width 47 height 13
click at [149, 131] on li "03:30" at bounding box center [150, 130] width 28 height 8
click at [162, 103] on input "03:30" at bounding box center [156, 100] width 47 height 13
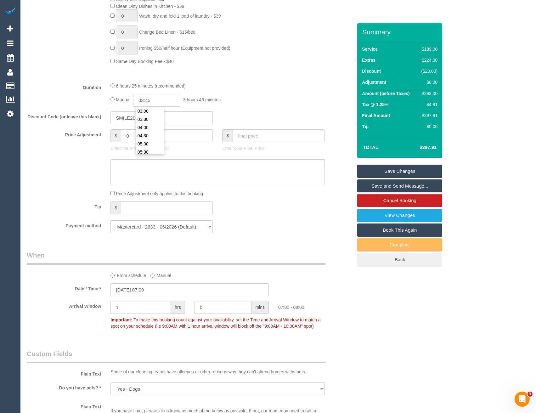
type input "03:45"
click at [293, 91] on div "6 hours 25 minutes (recommended) Manual 03:45 3 hours 45 minutes" at bounding box center [217, 94] width 223 height 25
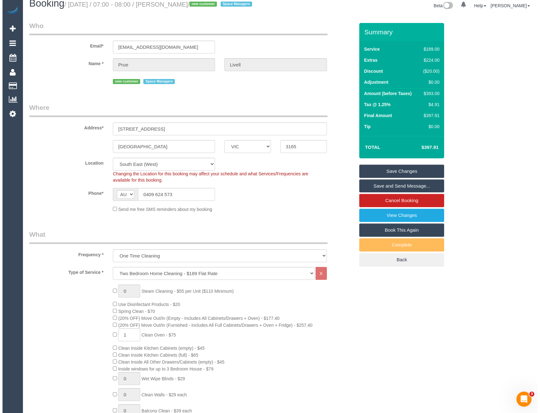
scroll to position [0, 0]
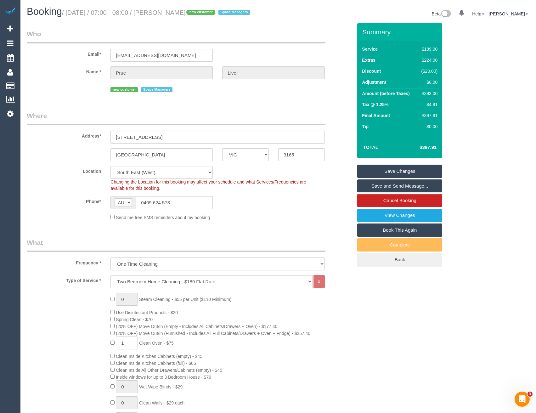
click at [372, 189] on link "Save and Send Message..." at bounding box center [399, 185] width 85 height 13
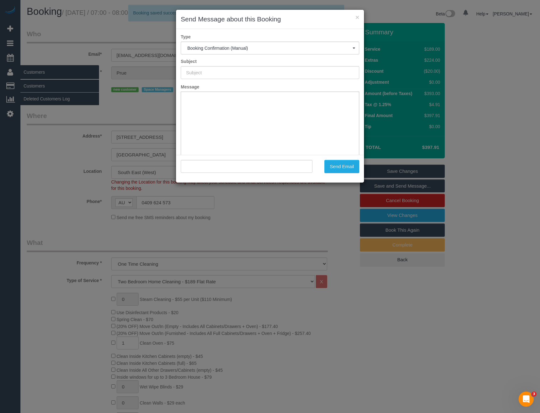
type input "Booking Confirmed"
type input ""Prue Livell" <pruesp@gmail.com>"
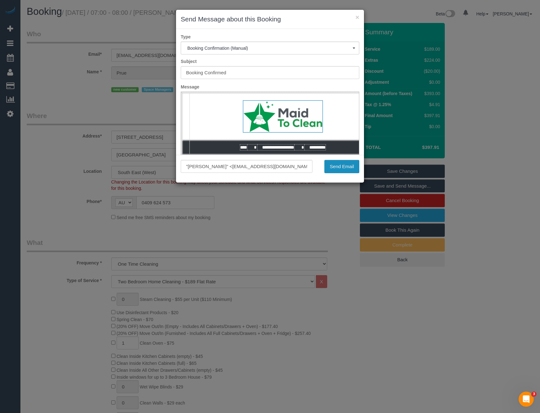
click at [349, 167] on button "Send Email" at bounding box center [342, 166] width 35 height 13
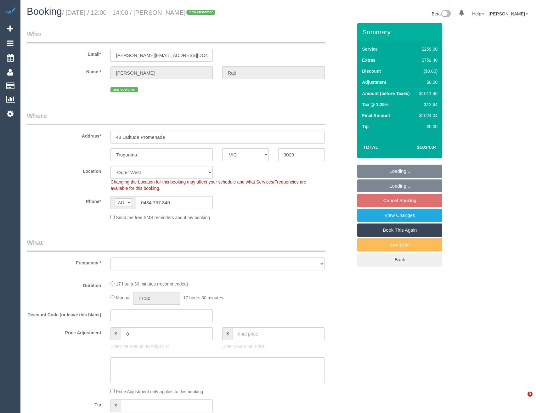
select select "VIC"
select select "object:533"
select select "string:stripe-pm_1S2FjF2GScqysDRVLZGsKUNf"
select select "number:28"
select select "number:15"
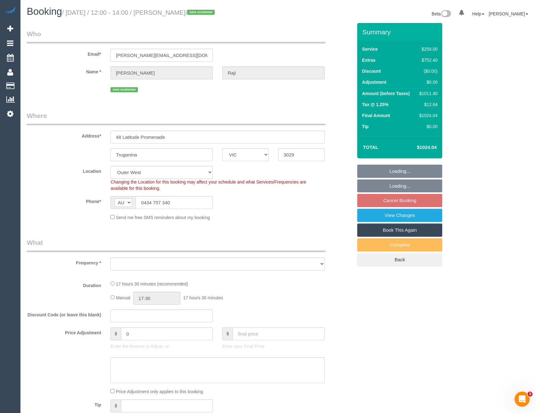
select select "number:18"
select select "number:22"
select select "number:33"
select select "number:13"
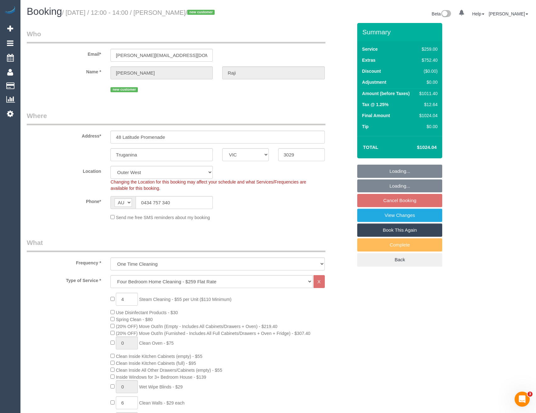
select select "object:780"
select select "spot4"
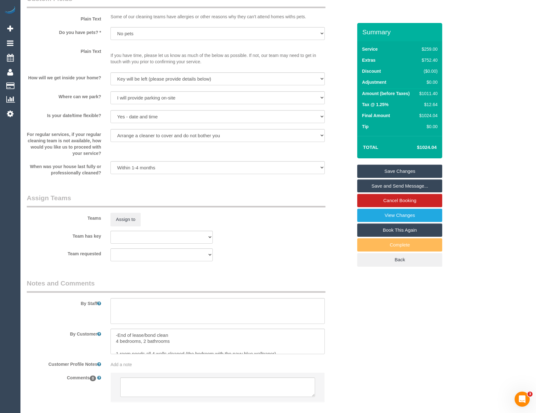
scroll to position [804, 0]
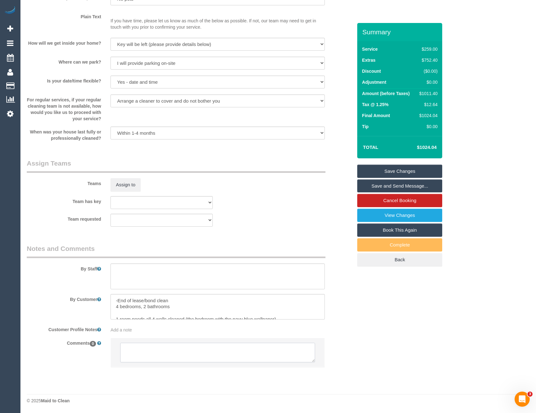
click at [170, 352] on textarea at bounding box center [217, 351] width 194 height 19
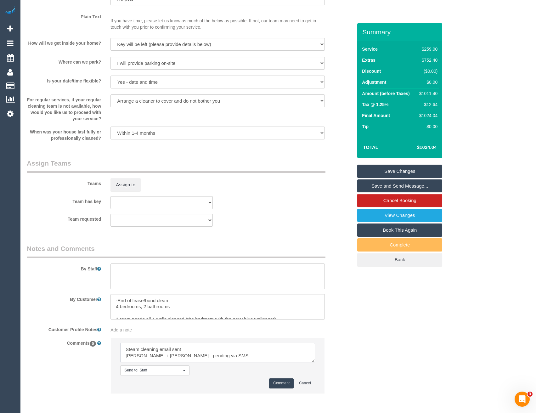
type textarea "Steam cleaning email sent [PERSON_NAME] + [PERSON_NAME] - pending via SMS"
click at [281, 381] on button "Comment" at bounding box center [281, 383] width 25 height 10
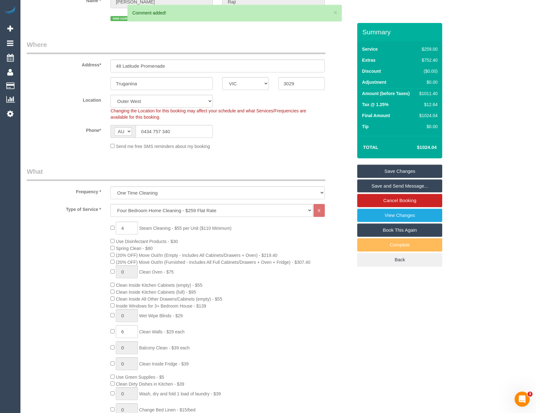
scroll to position [0, 0]
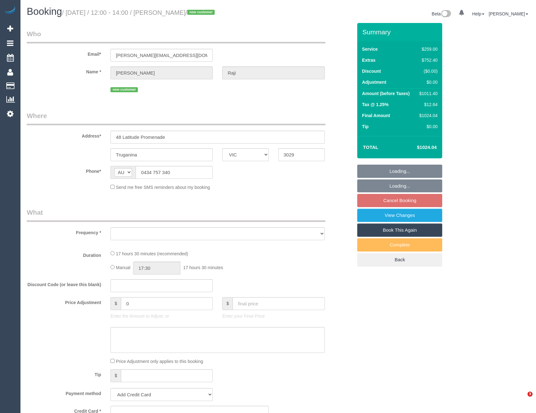
select select "VIC"
select select "object:552"
select select "string:stripe-pm_1S2FjF2GScqysDRVLZGsKUNf"
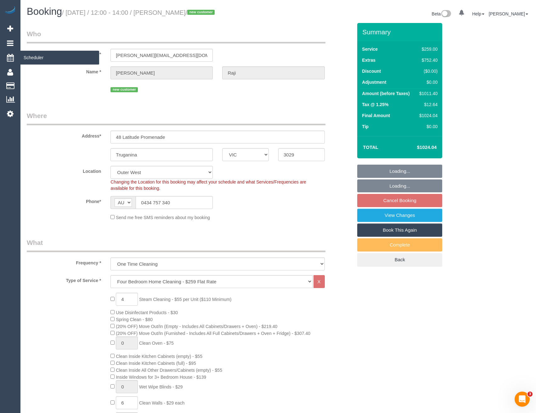
select select "number:28"
select select "number:15"
select select "number:18"
select select "number:22"
select select "number:33"
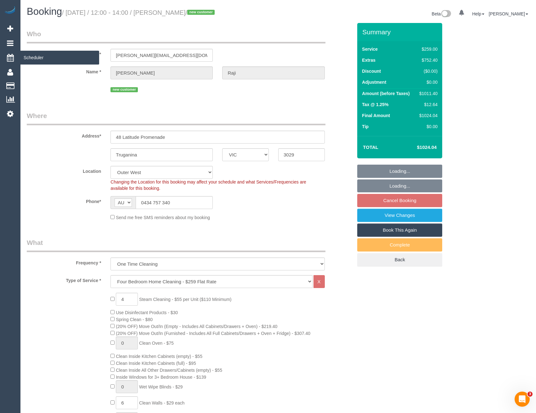
select select "number:13"
select select "object:801"
select select "spot4"
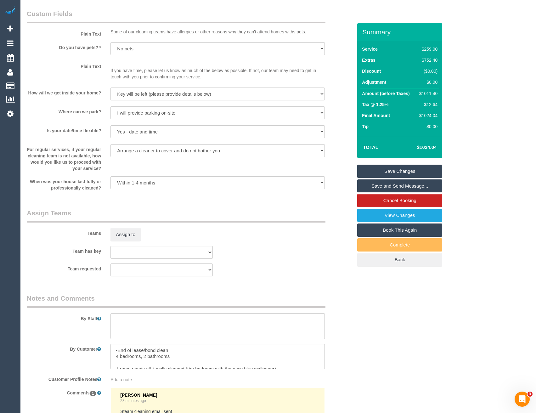
scroll to position [849, 0]
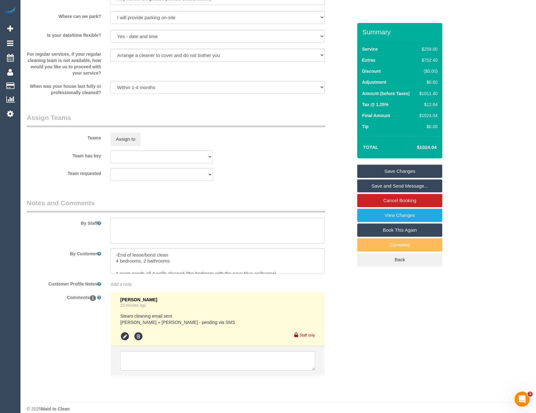
click at [146, 232] on textarea at bounding box center [217, 231] width 214 height 26
type textarea "Est 10 -14 hours + steam cleaning (areas TBC)"
click at [121, 337] on icon at bounding box center [124, 335] width 9 height 9
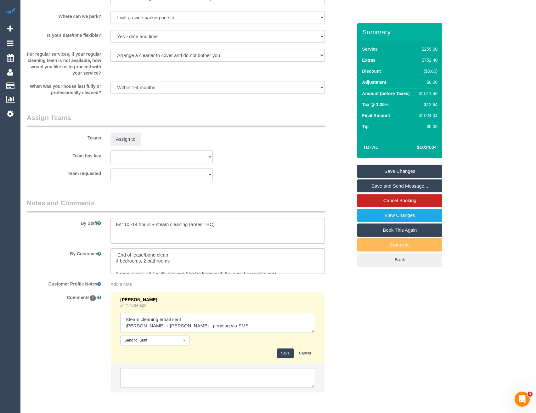
click at [207, 330] on textarea at bounding box center [217, 322] width 194 height 19
type textarea "Steam cleaning email sent Akila + Tehan - pending via SMS // confirmed"
click at [281, 352] on button "Save" at bounding box center [285, 353] width 17 height 10
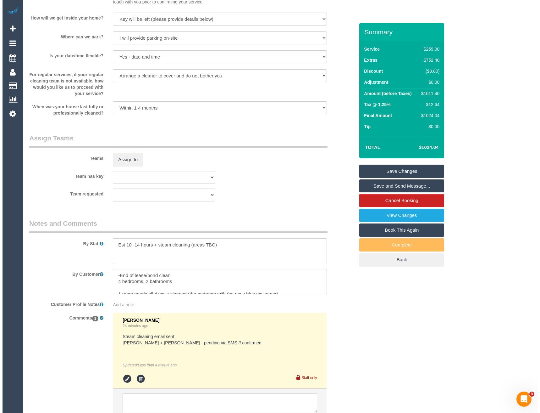
scroll to position [879, 0]
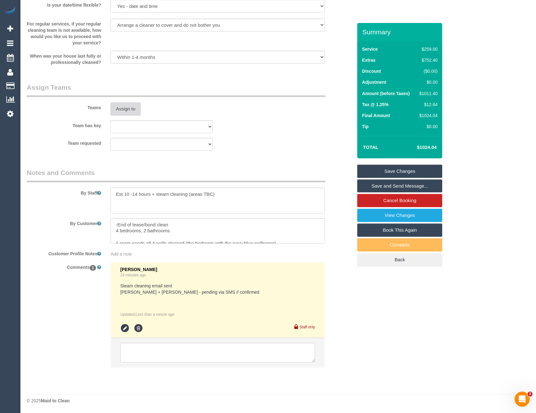
click at [122, 105] on button "Assign to" at bounding box center [125, 108] width 30 height 13
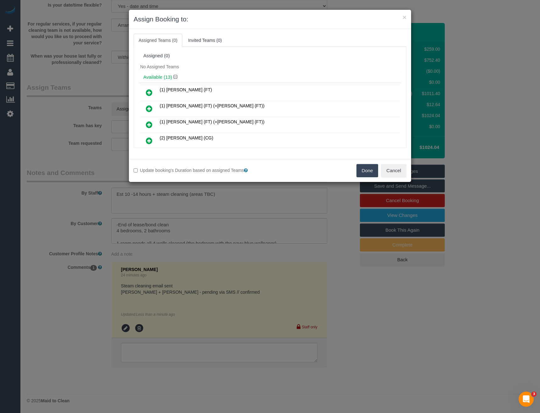
scroll to position [746, 0]
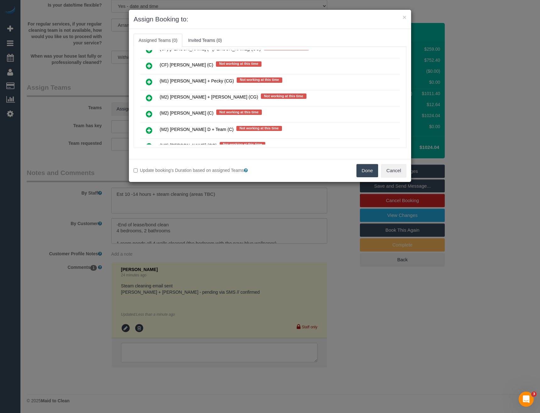
click at [150, 100] on icon at bounding box center [149, 98] width 7 height 8
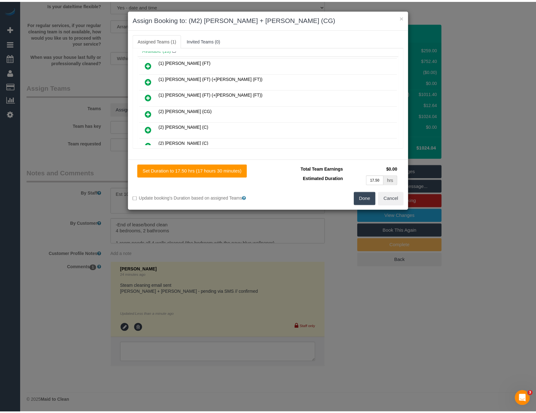
scroll to position [0, 0]
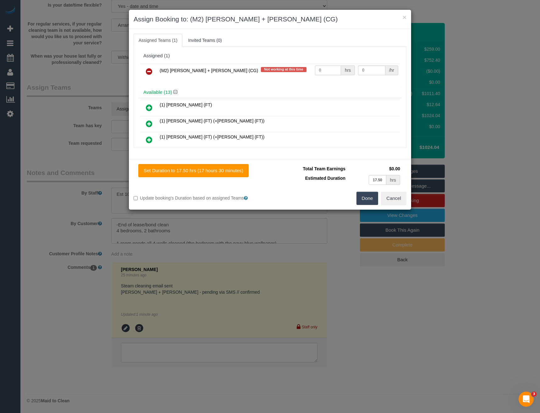
drag, startPoint x: 324, startPoint y: 72, endPoint x: 281, endPoint y: 73, distance: 43.1
click at [282, 74] on tr "(M2) Akila + Tehan (CG) Not working at this time 0 hrs 0 /hr" at bounding box center [270, 72] width 260 height 16
type input "1"
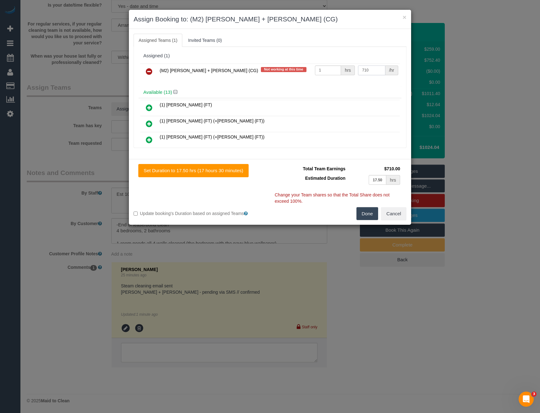
type input "710"
click at [364, 216] on button "Done" at bounding box center [368, 213] width 22 height 13
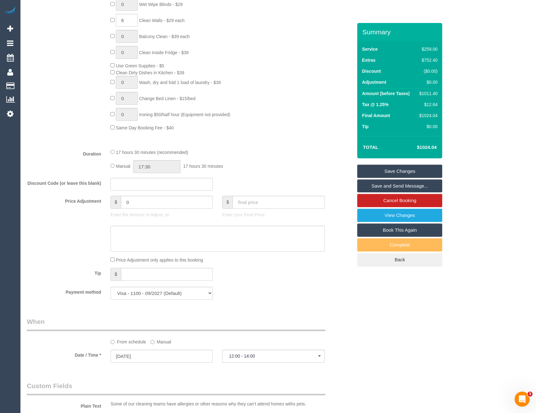
scroll to position [345, 0]
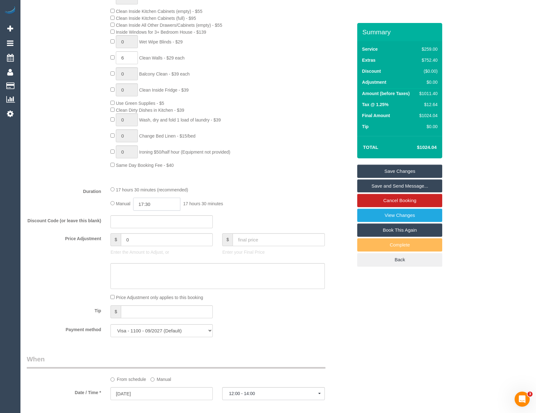
click at [152, 202] on input "17:30" at bounding box center [156, 204] width 47 height 13
type input "07:00"
click at [149, 241] on li "07:00" at bounding box center [150, 240] width 28 height 8
click at [215, 218] on div at bounding box center [162, 221] width 112 height 13
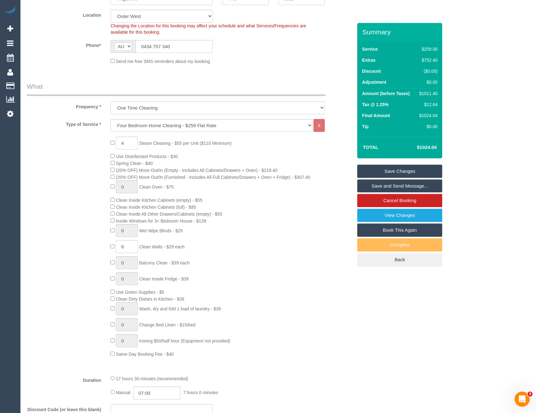
scroll to position [0, 0]
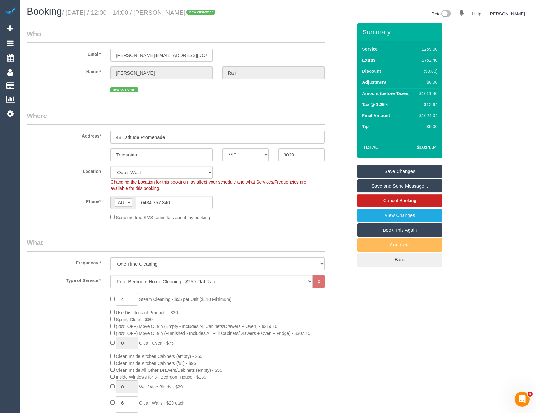
select select "spot21"
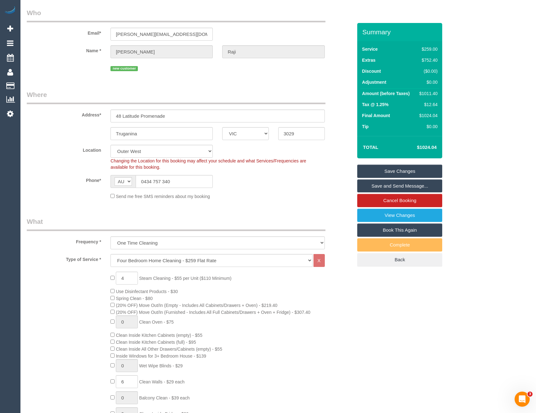
scroll to position [31, 0]
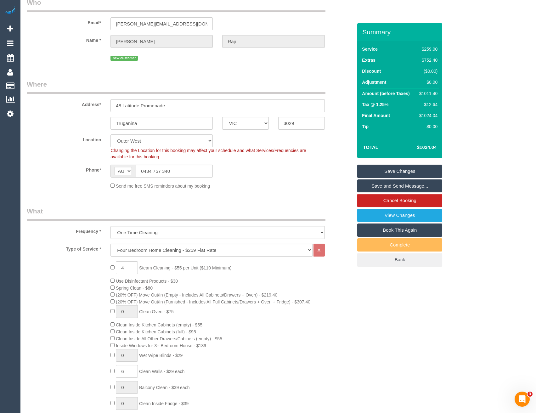
click at [382, 170] on link "Save Changes" at bounding box center [399, 170] width 85 height 13
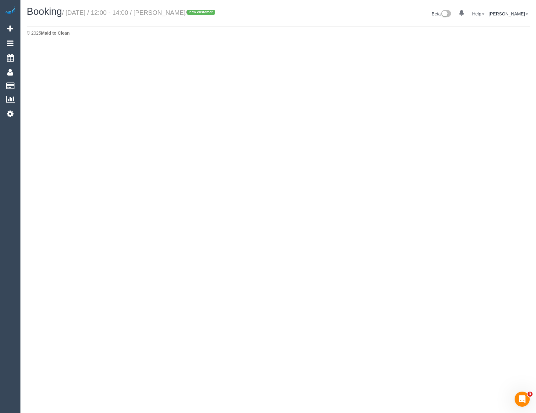
select select "VIC"
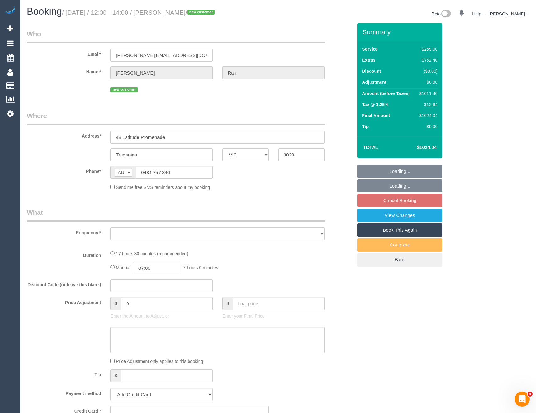
select select "object:4500"
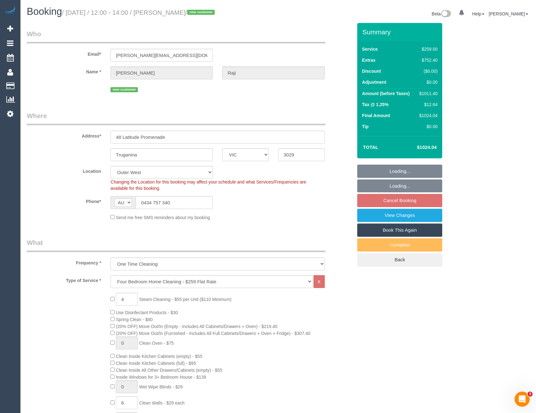
select select "string:stripe-pm_1S2FjF2GScqysDRVLZGsKUNf"
select select "number:28"
select select "number:15"
select select "number:18"
select select "number:22"
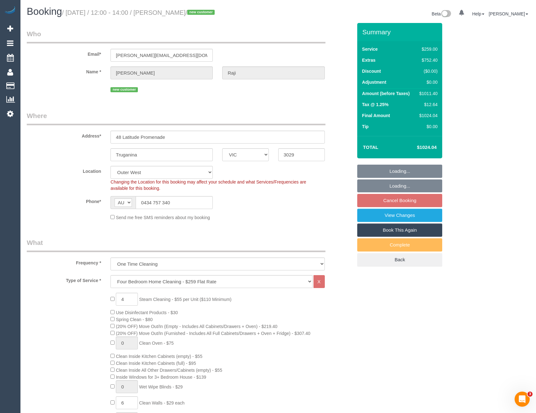
select select "number:33"
select select "number:13"
select select "object:4653"
select select "spot38"
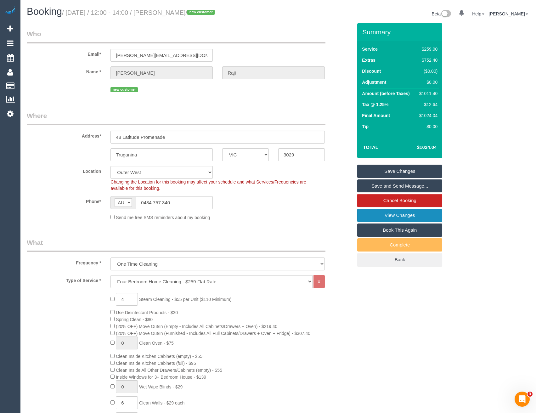
click at [413, 215] on link "View Changes" at bounding box center [399, 215] width 85 height 13
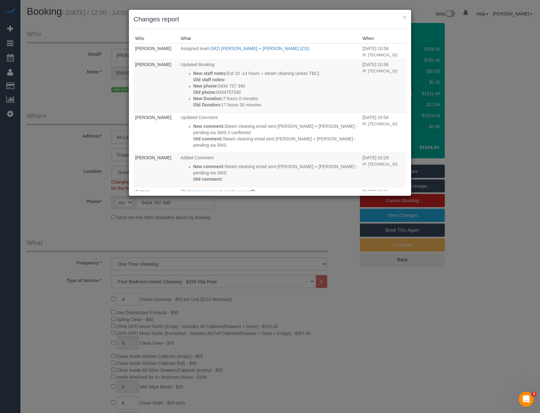
click at [303, 334] on div "× Changes report Who What When Bronie Bryant Assigned team: (M2) Akila + Tehan …" at bounding box center [270, 206] width 540 height 413
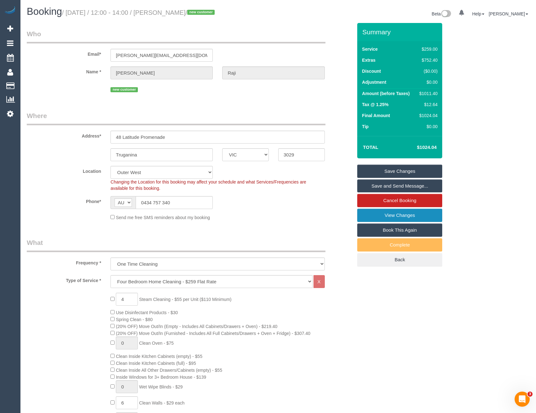
click at [390, 220] on link "View Changes" at bounding box center [399, 215] width 85 height 13
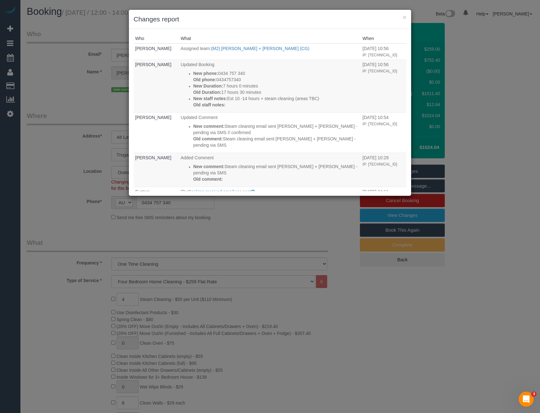
click at [250, 220] on div "× Changes report Who What When Bronie Bryant Assigned team: (M2) Akila + Tehan …" at bounding box center [270, 206] width 540 height 413
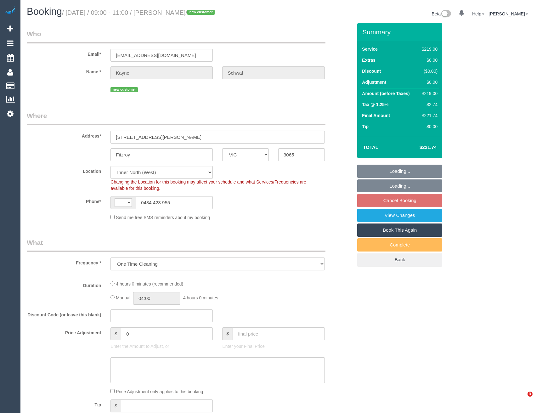
select select "VIC"
select select "string:AU"
select select "number:27"
select select "number:14"
select select "number:19"
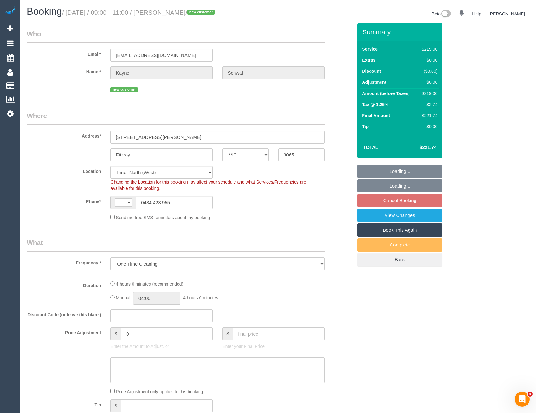
select select "number:24"
select select "number:35"
select select "number:12"
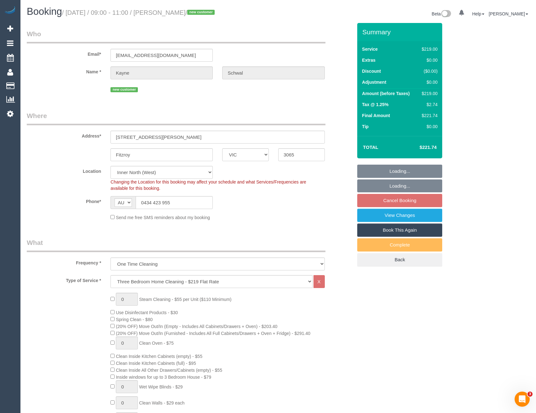
select select "string:stripe-pm_1S3Q132GScqysDRVZQa5fi2o"
select select "object:1655"
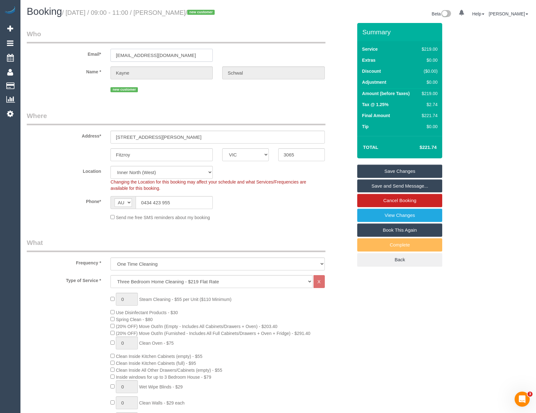
drag, startPoint x: 159, startPoint y: 56, endPoint x: 102, endPoint y: 60, distance: 57.7
click at [102, 60] on div "Email* kschwal@gmail.com" at bounding box center [189, 45] width 335 height 32
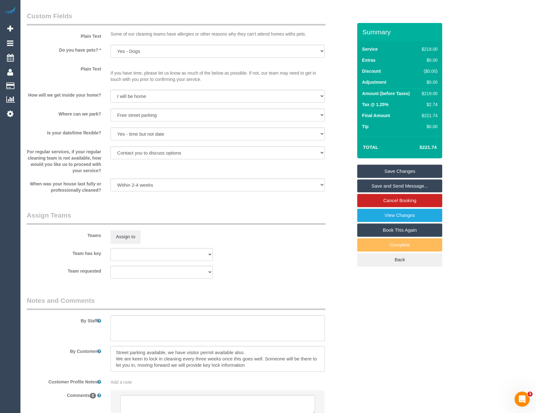
scroll to position [838, 0]
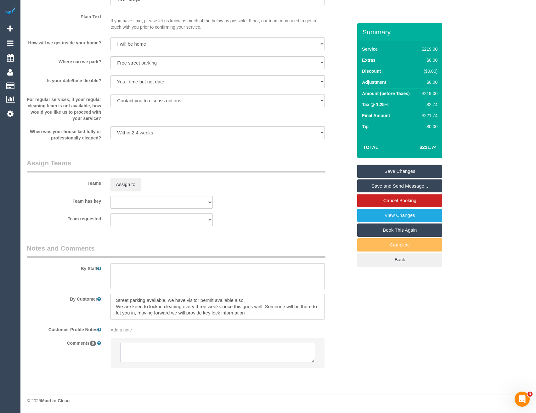
drag, startPoint x: 149, startPoint y: 354, endPoint x: 153, endPoint y: 352, distance: 3.8
click at [149, 354] on textarea at bounding box center [217, 351] width 194 height 19
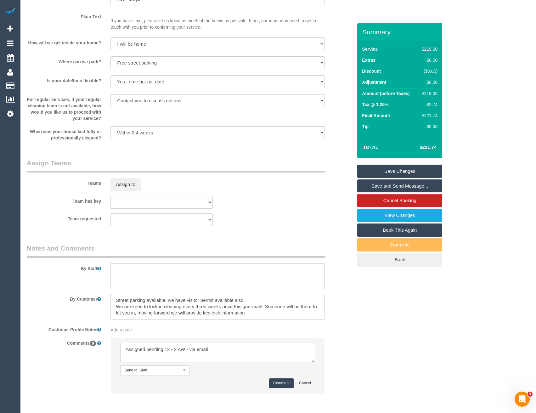
type textarea "Assigned pending 12 - 2 AW - via email"
drag, startPoint x: 281, startPoint y: 383, endPoint x: 281, endPoint y: 380, distance: 3.3
click at [282, 383] on button "Comment" at bounding box center [281, 383] width 25 height 10
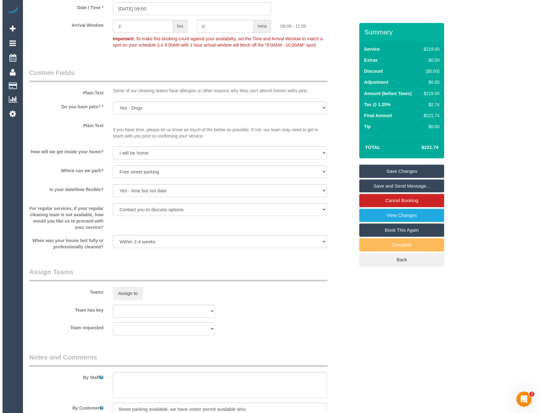
scroll to position [775, 0]
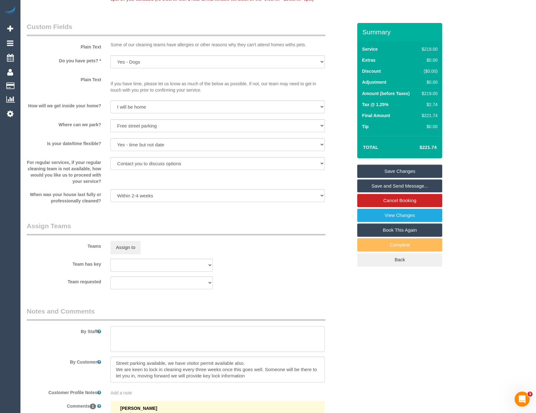
click at [144, 333] on textarea at bounding box center [217, 339] width 214 height 26
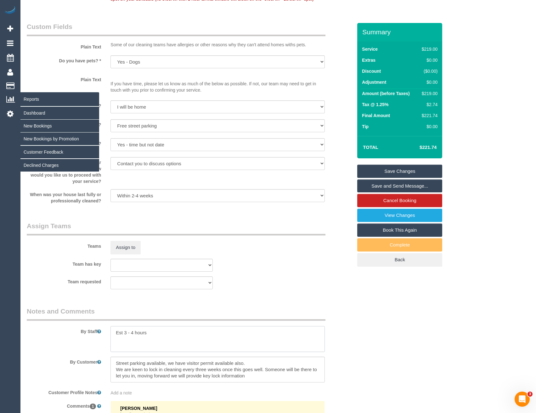
type textarea "Est 3 - 4 hours"
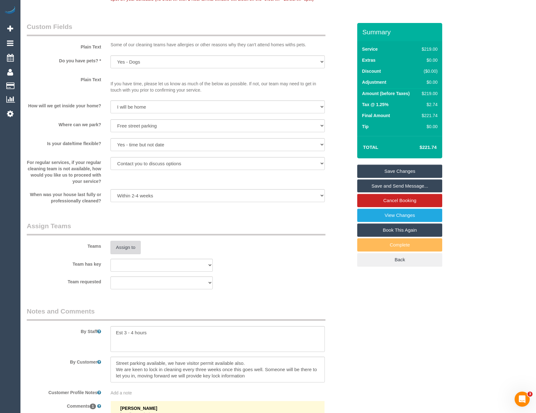
click at [131, 247] on button "Assign to" at bounding box center [125, 247] width 30 height 13
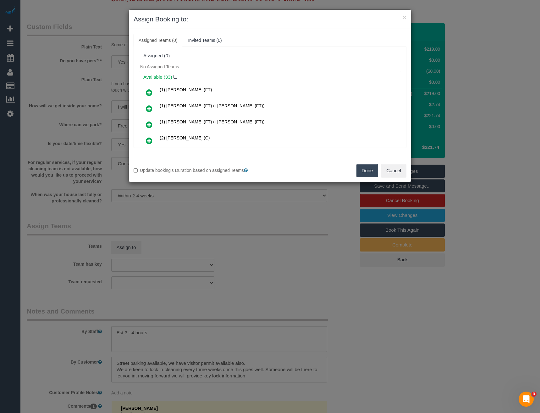
scroll to position [330, 0]
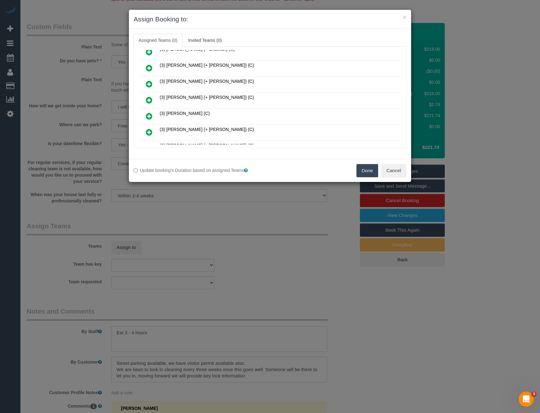
click at [149, 133] on icon at bounding box center [149, 132] width 7 height 8
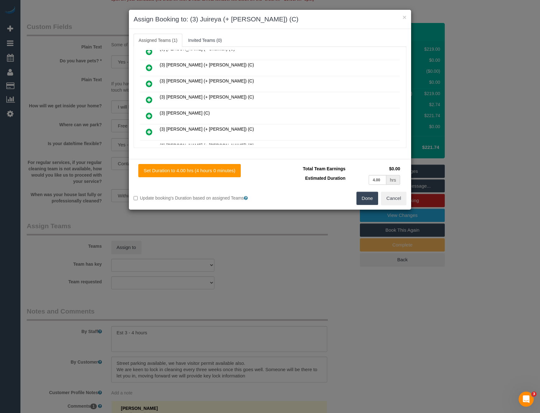
click at [152, 99] on icon at bounding box center [149, 100] width 7 height 8
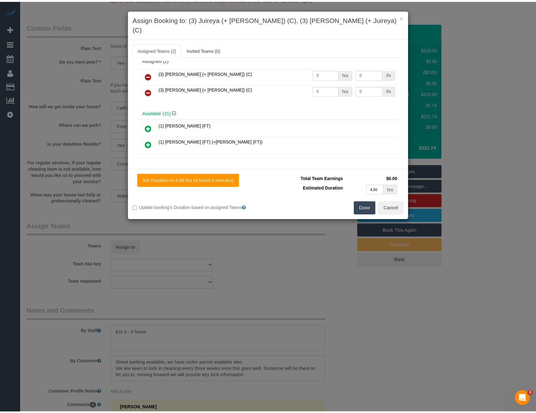
scroll to position [0, 0]
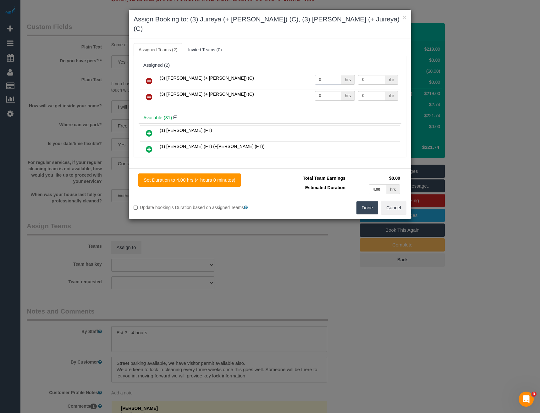
drag, startPoint x: 326, startPoint y: 69, endPoint x: 276, endPoint y: 71, distance: 49.4
click at [280, 73] on tr "(3) Gazi (+ Juireya) (C) 0 hrs 0 /hr" at bounding box center [270, 81] width 260 height 16
type input "1"
type input "70"
drag, startPoint x: 329, startPoint y: 88, endPoint x: 257, endPoint y: 81, distance: 72.7
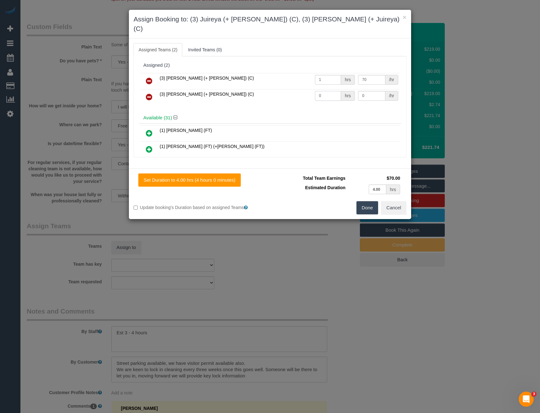
click at [259, 89] on tr "(3) Juireya (+ Gazi) (C) 0 hrs 0 /hr" at bounding box center [270, 97] width 260 height 16
type input "1"
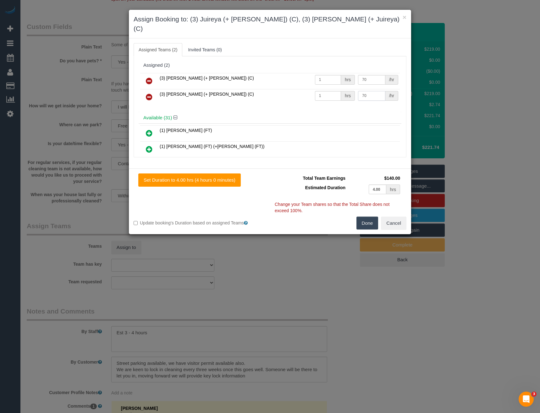
type input "70"
drag, startPoint x: 366, startPoint y: 212, endPoint x: 322, endPoint y: 226, distance: 46.3
click at [366, 216] on button "Done" at bounding box center [368, 222] width 22 height 13
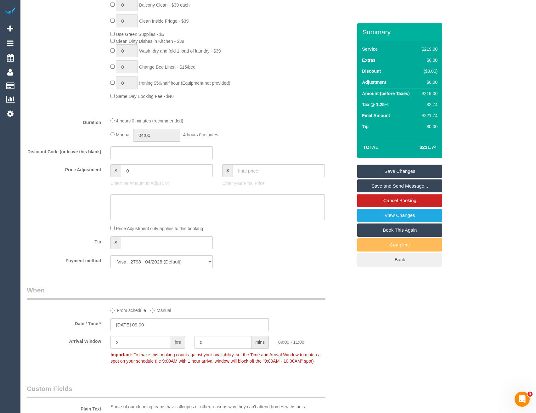
scroll to position [256, 0]
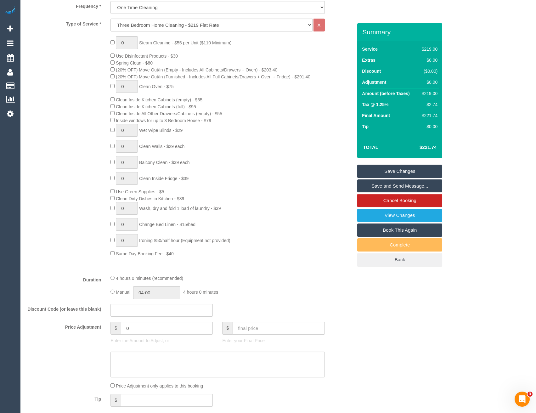
click at [114, 292] on div "Manual 04:00 4 hours 0 minutes" at bounding box center [217, 292] width 214 height 13
click at [157, 294] on input "04:00" at bounding box center [156, 292] width 47 height 13
type input "02:00"
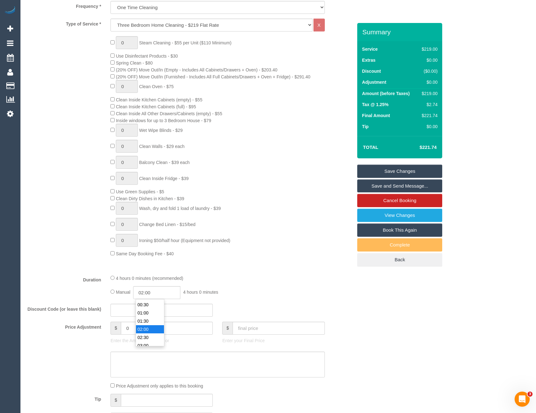
click at [155, 327] on li "02:00" at bounding box center [150, 329] width 28 height 8
click at [256, 288] on div "Manual 02:00 2 hours 0 minutes" at bounding box center [217, 292] width 214 height 13
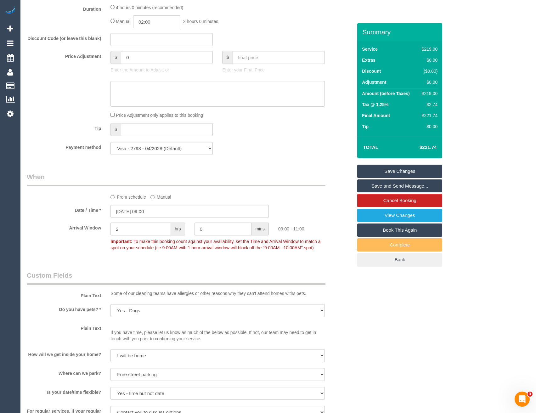
scroll to position [571, 0]
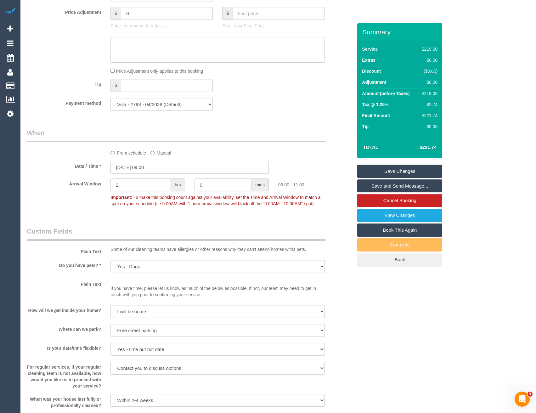
click at [171, 166] on input "10/09/2025 09:00" at bounding box center [189, 167] width 158 height 13
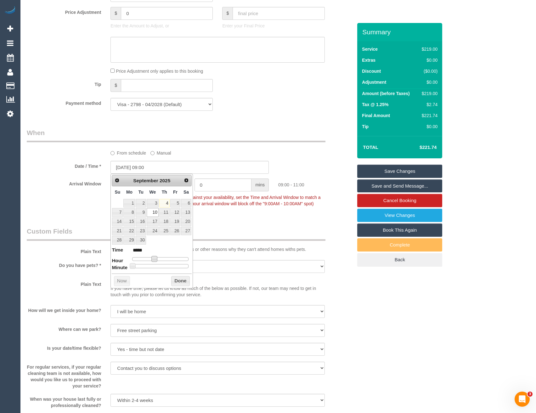
type input "10/09/2025 10:00"
type input "*****"
type input "10/09/2025 11:00"
type input "*****"
type input "10/09/2025 12:00"
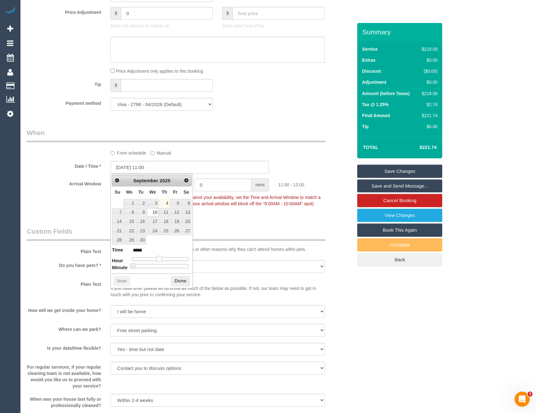
type input "*****"
drag, startPoint x: 155, startPoint y: 258, endPoint x: 161, endPoint y: 258, distance: 6.6
click at [161, 258] on span at bounding box center [162, 259] width 6 height 6
click at [176, 281] on button "Done" at bounding box center [180, 281] width 19 height 10
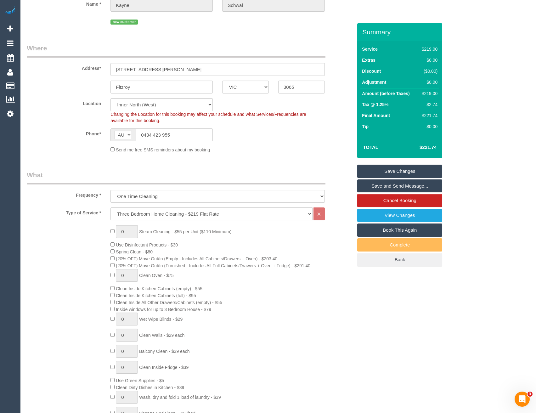
scroll to position [0, 0]
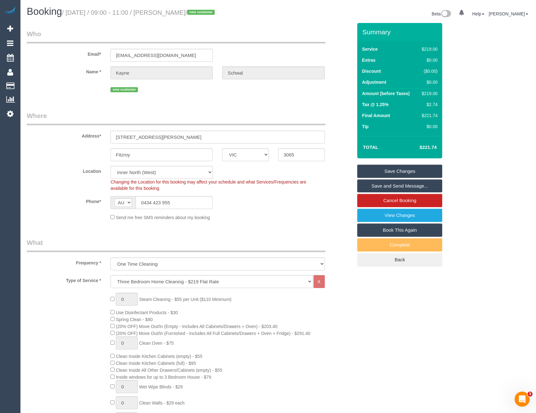
click at [379, 170] on link "Save Changes" at bounding box center [399, 170] width 85 height 13
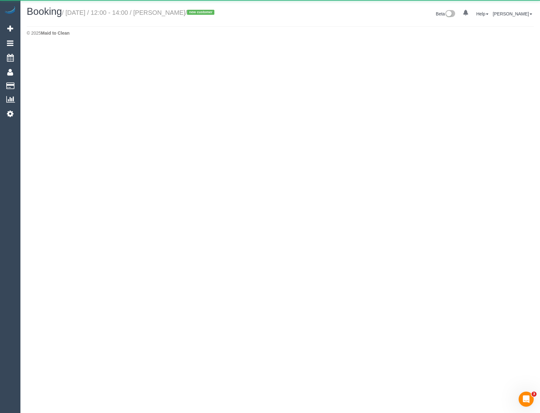
select select "VIC"
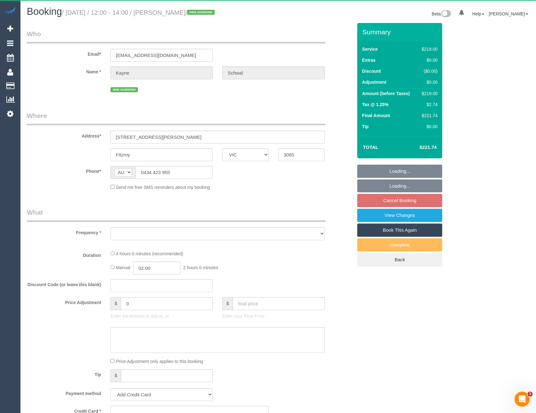
select select "object:7449"
select select "string:stripe-pm_1S3Q132GScqysDRVZQa5fi2o"
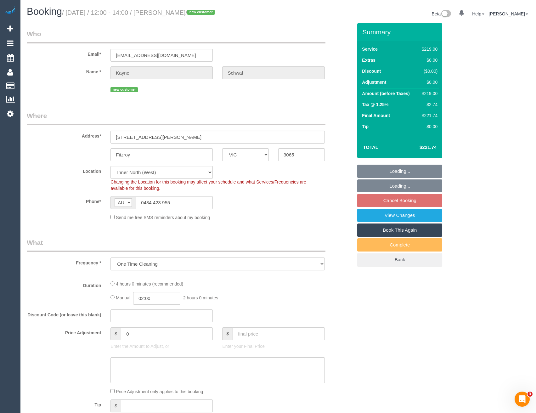
select select "object:7600"
select select "number:27"
select select "number:14"
select select "number:19"
select select "number:24"
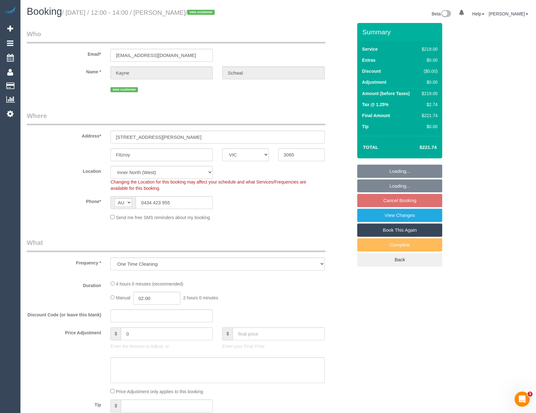
select select "number:35"
select select "number:12"
select select "VIC"
select select "string:stripe-pm_1S2nlZ2GScqysDRVqQYYNbBa"
select select "number:28"
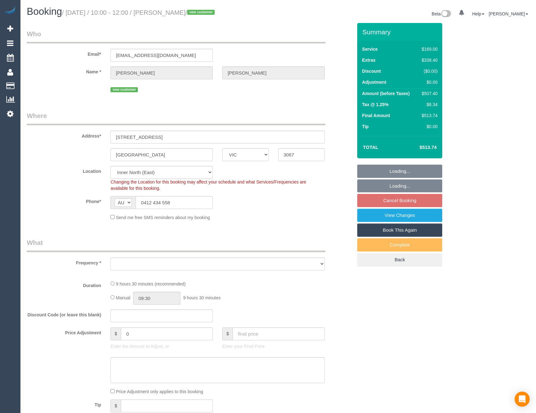
select select "number:14"
select select "number:20"
select select "number:22"
select select "number:26"
select select "object:833"
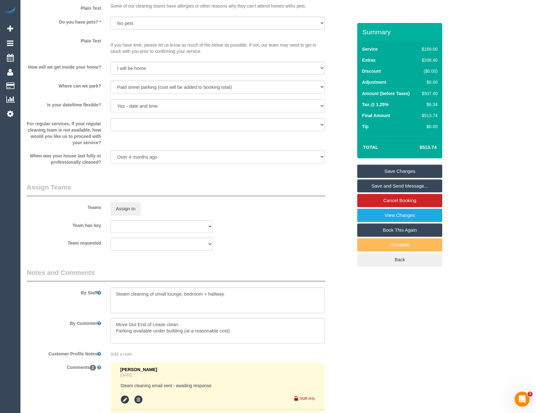
scroll to position [818, 0]
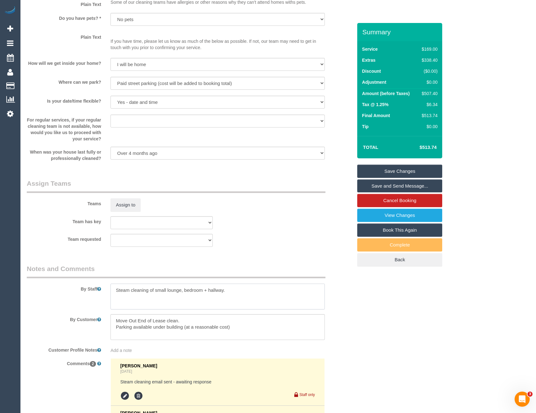
click at [115, 290] on textarea at bounding box center [217, 296] width 214 height 26
click at [280, 290] on textarea at bounding box center [217, 296] width 214 height 26
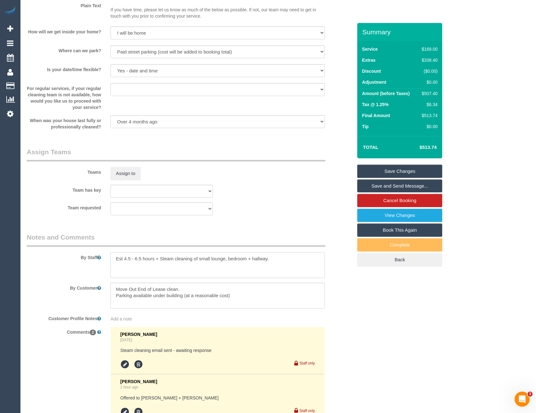
scroll to position [912, 0]
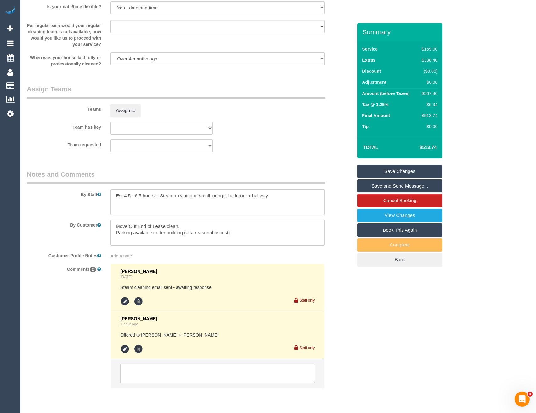
type textarea "Est 4.5 - 6.5 hours + Steam cleaning of small lounge, bedroom + hallway."
click at [127, 348] on icon at bounding box center [124, 348] width 9 height 9
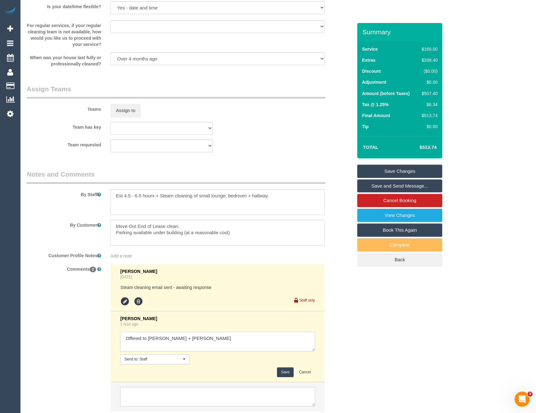
drag, startPoint x: 127, startPoint y: 348, endPoint x: 191, endPoint y: 337, distance: 64.8
click at [191, 337] on textarea at bounding box center [217, 340] width 194 height 19
type textarea "Offered to Daniel + Pecky // conf ok after 1pm"
click at [280, 373] on button "Save" at bounding box center [285, 372] width 17 height 10
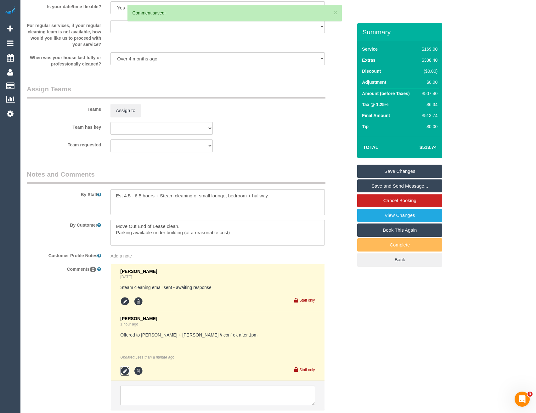
click at [129, 369] on icon at bounding box center [124, 370] width 9 height 9
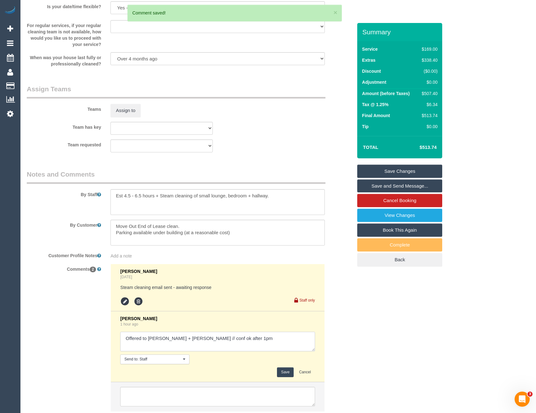
click at [243, 339] on textarea at bounding box center [217, 340] width 194 height 19
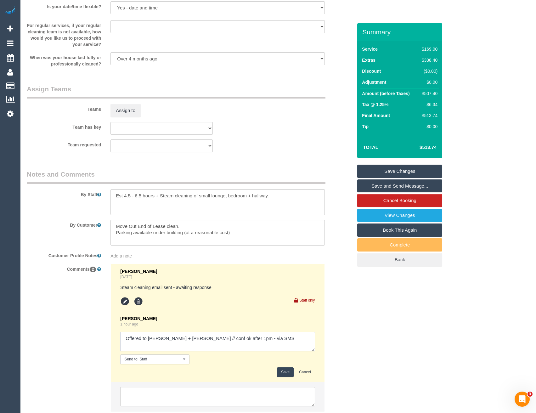
type textarea "Offered to Daniel + Pecky // conf ok after 1pm - via SMS"
click at [289, 372] on button "Save" at bounding box center [285, 372] width 17 height 10
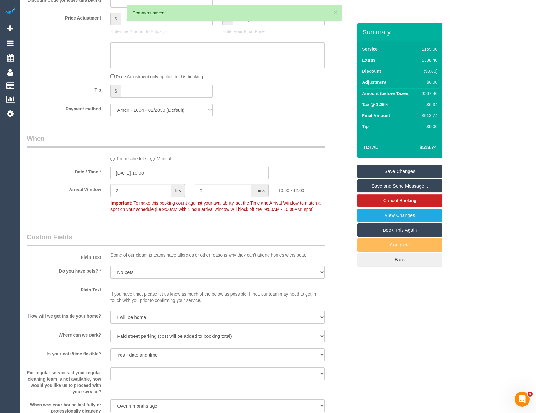
scroll to position [598, 0]
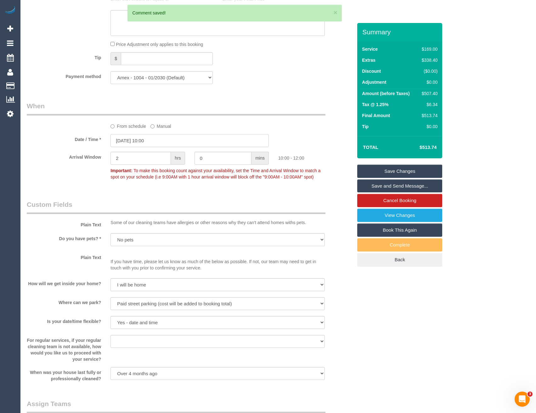
click at [156, 138] on input "10/09/2025 10:00" at bounding box center [189, 140] width 158 height 13
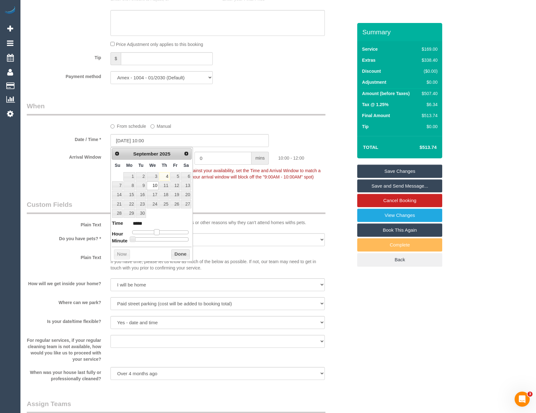
type input "10/09/2025 11:00"
type input "*****"
type input "10/09/2025 12:00"
type input "*****"
drag, startPoint x: 158, startPoint y: 233, endPoint x: 162, endPoint y: 233, distance: 4.1
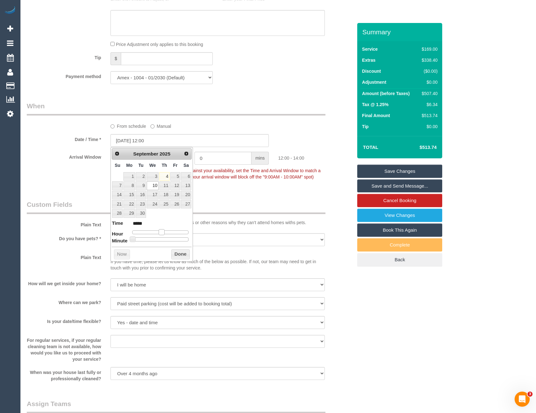
click at [162, 233] on span at bounding box center [162, 232] width 6 height 6
click at [175, 252] on button "Done" at bounding box center [180, 254] width 19 height 10
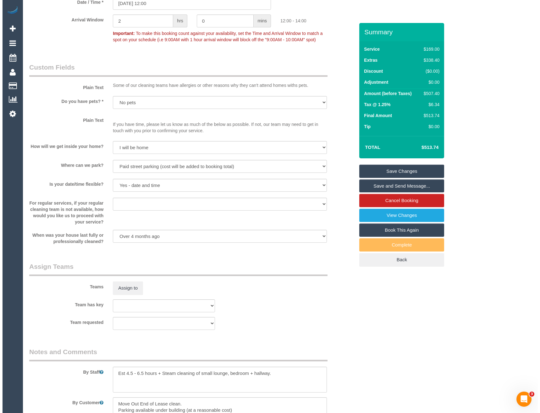
scroll to position [849, 0]
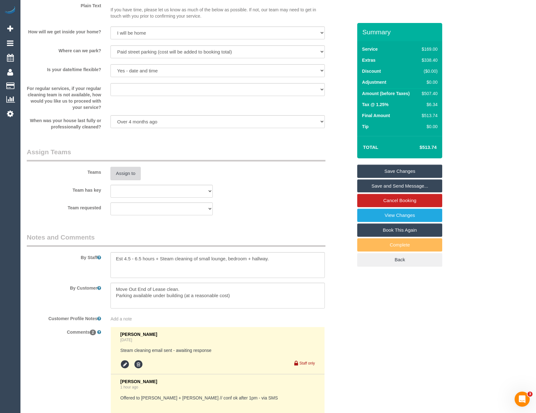
click at [126, 169] on button "Assign to" at bounding box center [125, 173] width 30 height 13
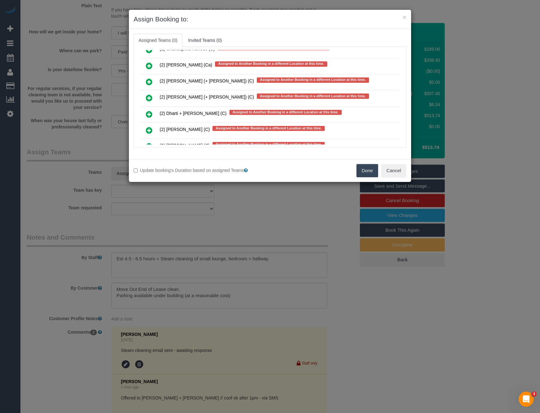
scroll to position [1486, 0]
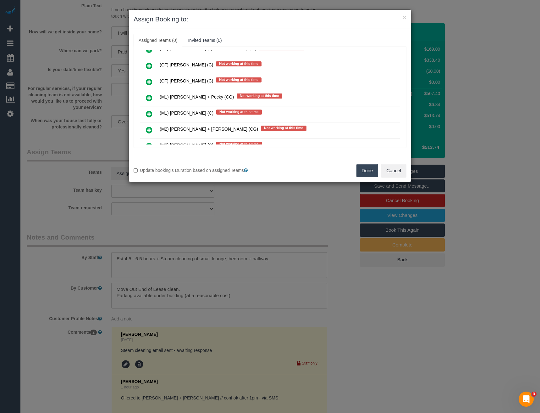
click at [149, 96] on icon at bounding box center [149, 98] width 7 height 8
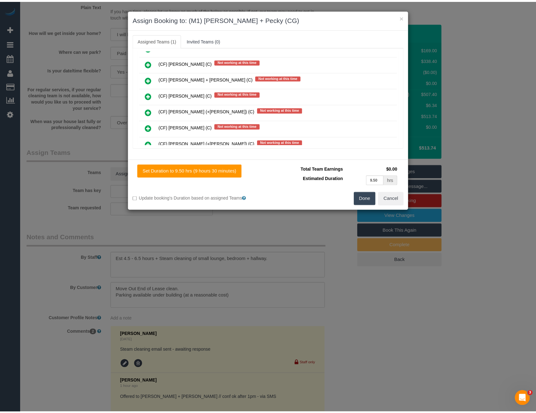
scroll to position [0, 0]
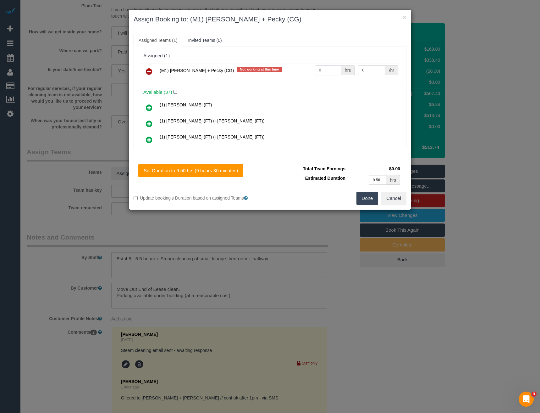
drag, startPoint x: 324, startPoint y: 70, endPoint x: 285, endPoint y: 75, distance: 39.4
click at [285, 75] on tr "(M1) Daniel + Pecky (CG) Not working at this time 0 hrs 0 /hr" at bounding box center [270, 72] width 260 height 16
type input "1"
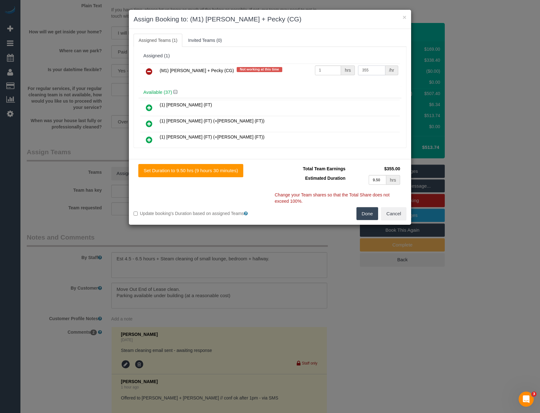
type input "355"
click at [363, 219] on button "Done" at bounding box center [368, 213] width 22 height 13
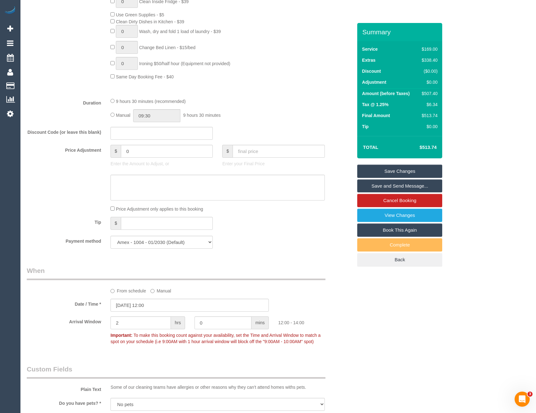
scroll to position [357, 0]
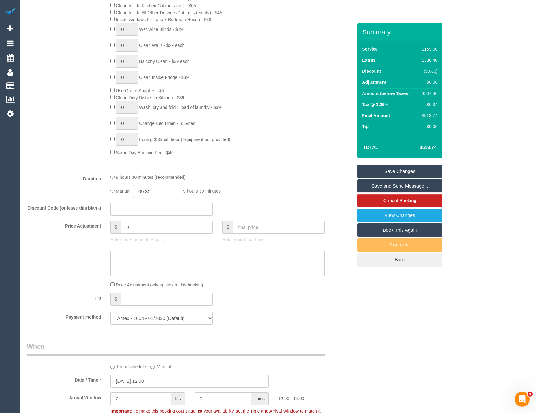
click at [168, 192] on input "09:30" at bounding box center [156, 191] width 47 height 13
click at [153, 216] on li "03:00" at bounding box center [150, 217] width 28 height 8
click at [161, 193] on input "03:00" at bounding box center [156, 191] width 47 height 13
type input "03:15"
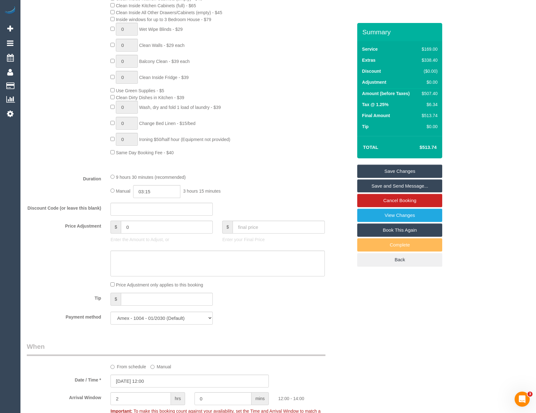
click at [251, 203] on div "Discount Code (or leave this blank)" at bounding box center [189, 209] width 335 height 13
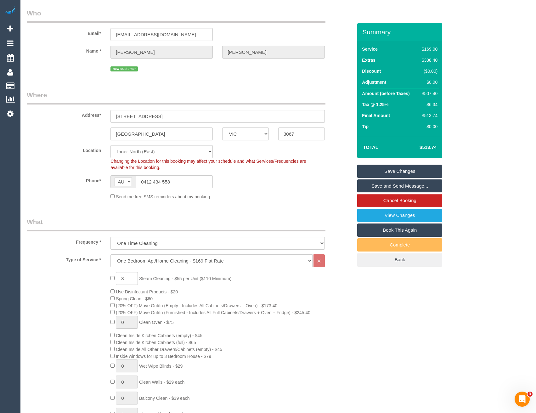
scroll to position [0, 0]
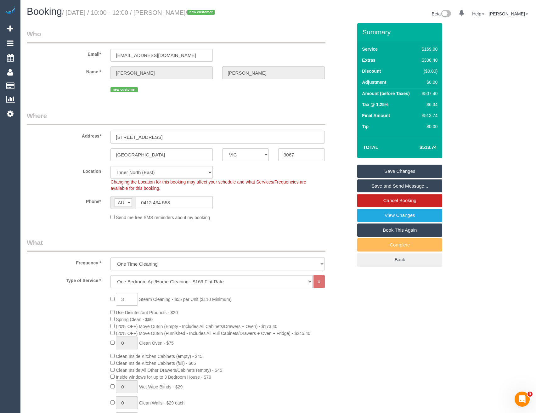
click at [392, 173] on link "Save Changes" at bounding box center [399, 170] width 85 height 13
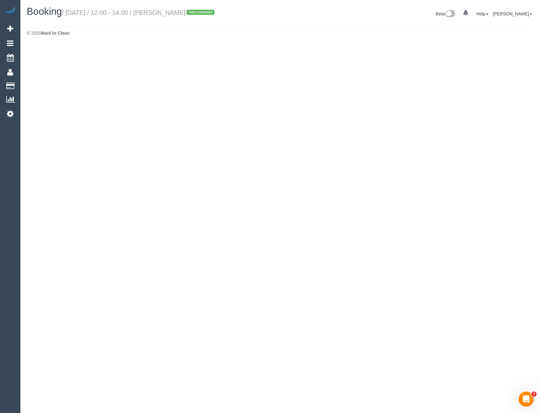
select select "VIC"
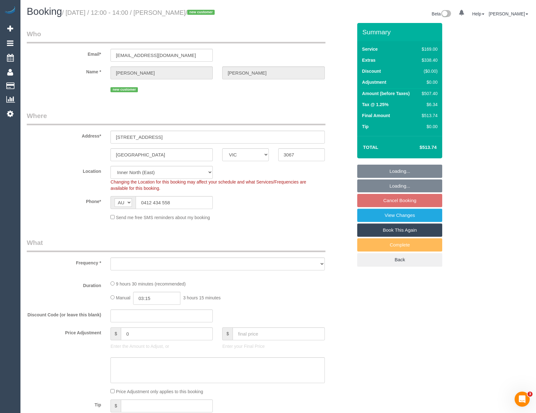
select select "string:stripe-pm_1S2nlZ2GScqysDRVqQYYNbBa"
select select "object:8057"
select select "number:28"
select select "number:14"
select select "number:20"
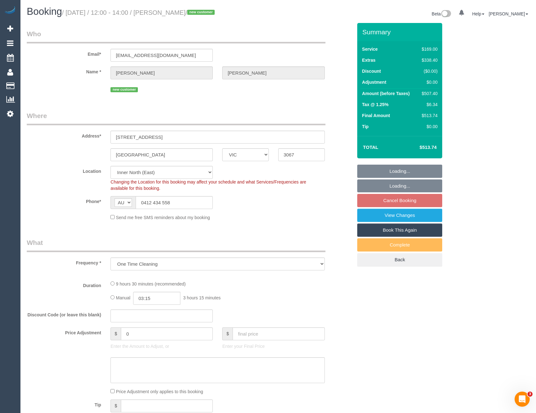
select select "number:22"
select select "number:26"
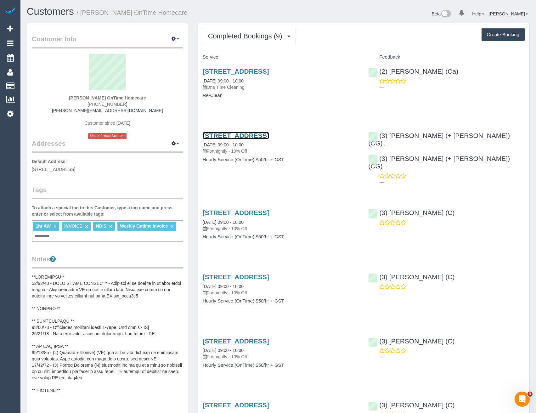
click at [269, 136] on link "[STREET_ADDRESS]" at bounding box center [236, 135] width 66 height 7
click at [269, 209] on link "[STREET_ADDRESS]" at bounding box center [236, 212] width 66 height 7
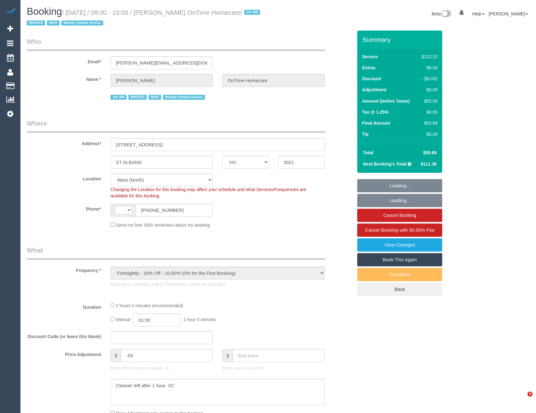
select select "VIC"
select select "object:384"
select select "string:AU"
select select "number:28"
select select "number:14"
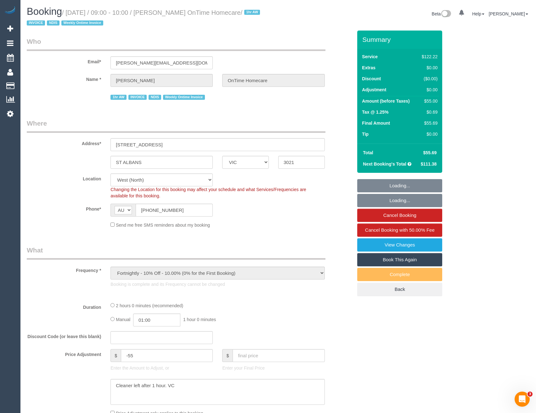
select select "number:19"
select select "number:25"
select select "number:35"
select select "number:11"
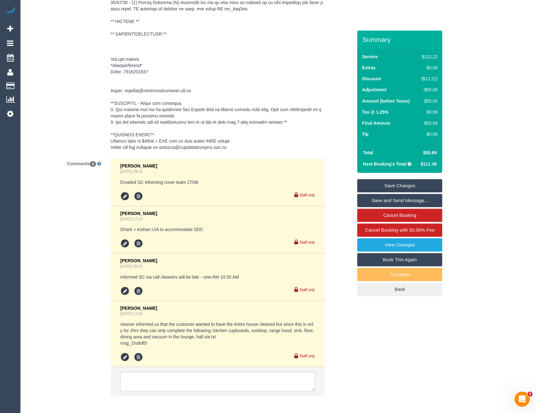
scroll to position [1117, 0]
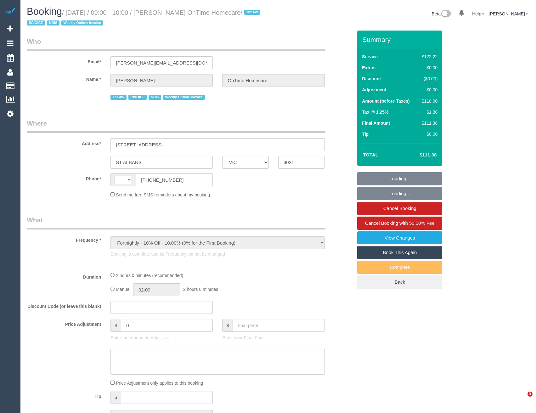
select select "VIC"
select select "number:28"
select select "number:14"
select select "number:19"
select select "number:25"
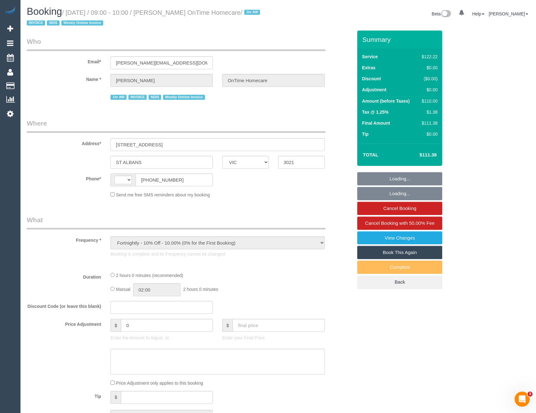
select select "number:35"
select select "number:11"
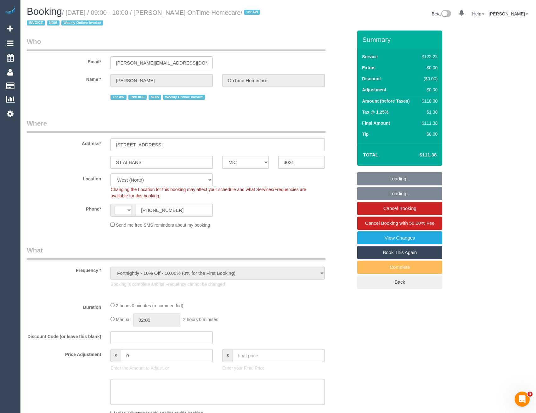
select select "string:AU"
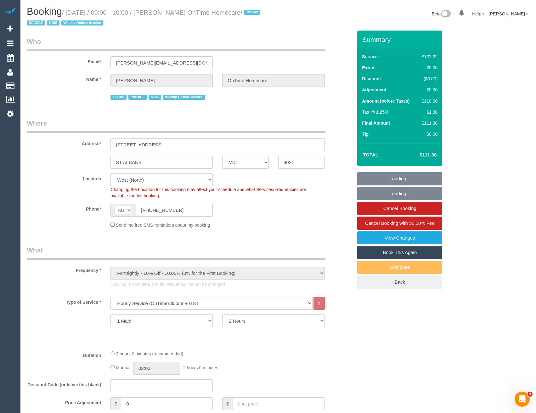
select select "object:1368"
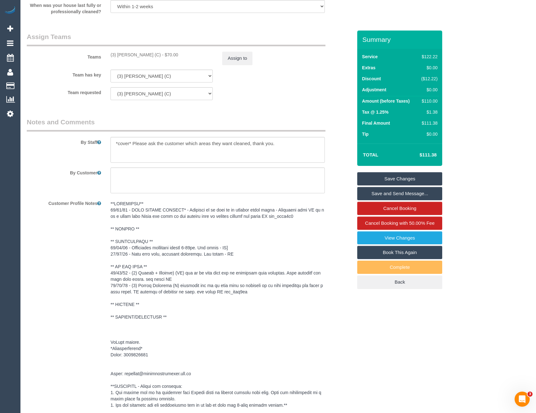
scroll to position [686, 0]
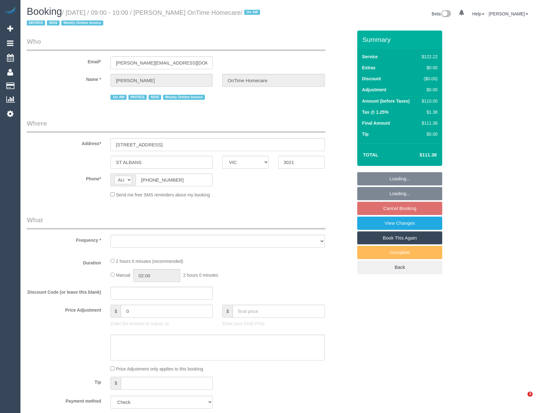
select select "VIC"
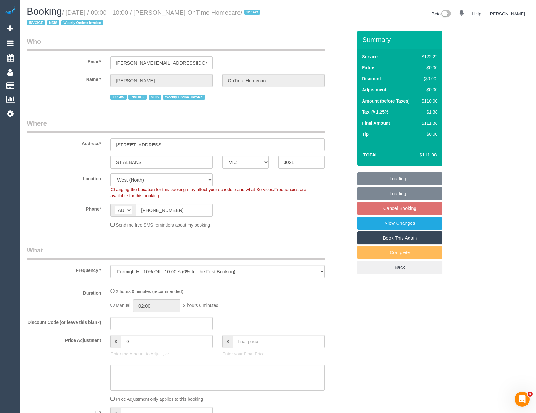
select select "object:1304"
select select "number:28"
select select "number:14"
select select "number:19"
select select "number:25"
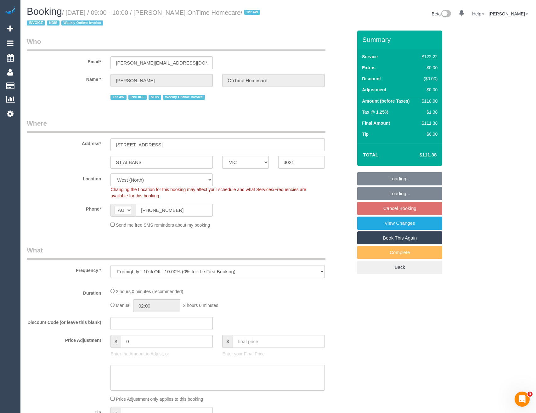
select select "number:35"
select select "number:11"
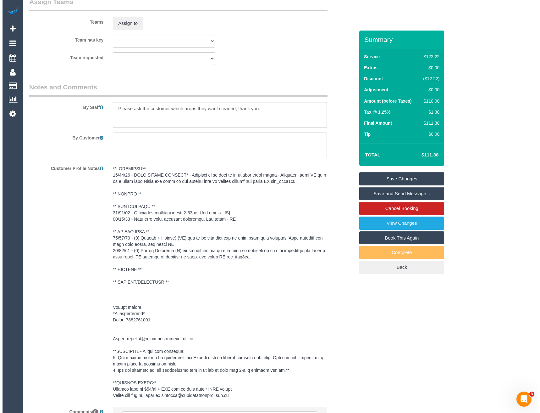
scroll to position [747, 0]
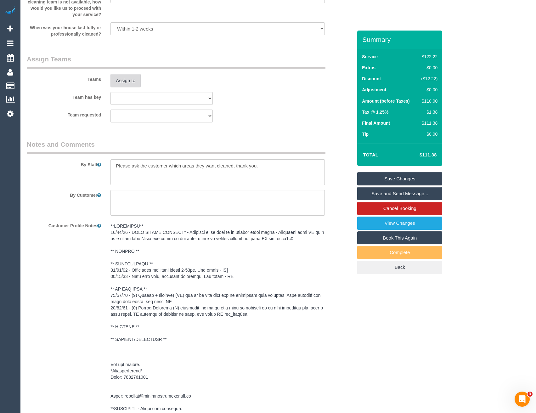
click at [123, 82] on button "Assign to" at bounding box center [125, 80] width 30 height 13
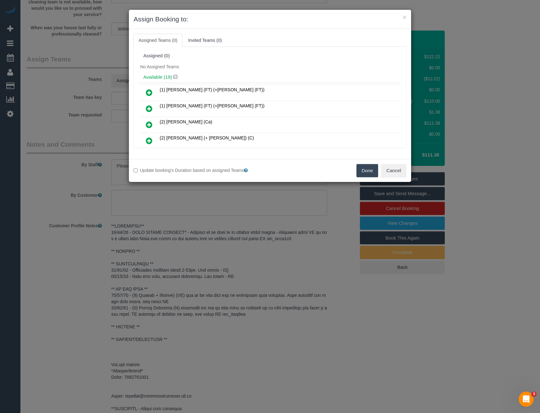
scroll to position [153, 0]
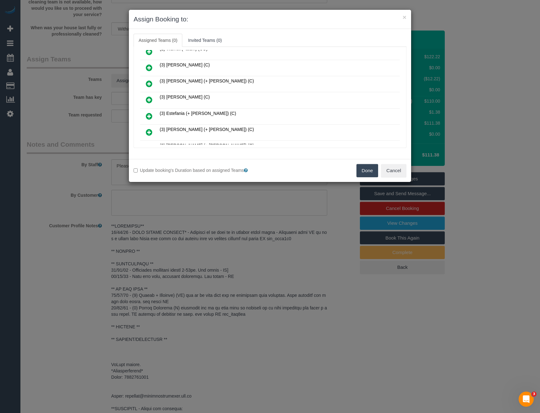
click at [148, 100] on icon at bounding box center [149, 100] width 7 height 8
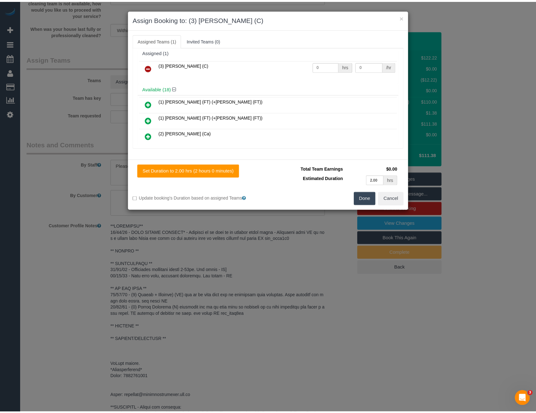
scroll to position [0, 0]
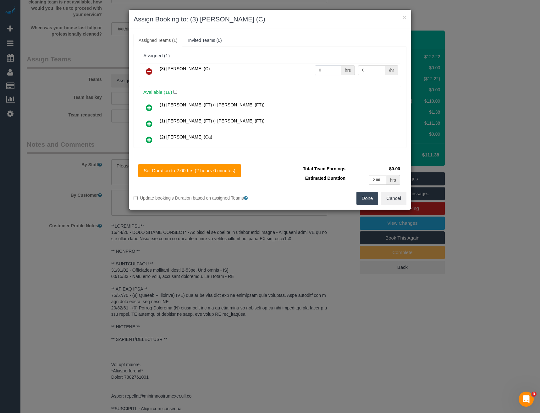
drag, startPoint x: 322, startPoint y: 68, endPoint x: 308, endPoint y: 68, distance: 14.2
click at [309, 68] on tr "(3) Barun Chand (C) 0 hrs 0 /hr" at bounding box center [270, 72] width 260 height 16
drag, startPoint x: 305, startPoint y: 68, endPoint x: 291, endPoint y: 74, distance: 14.8
click at [305, 68] on td "(3) Barun Chand (C)" at bounding box center [235, 72] width 155 height 16
drag, startPoint x: 330, startPoint y: 69, endPoint x: 281, endPoint y: 74, distance: 49.0
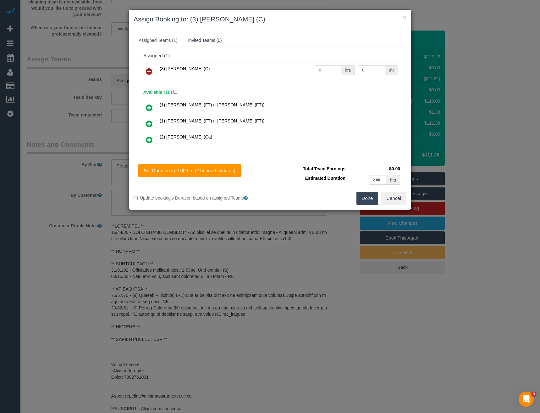
click at [281, 74] on tr "(3) Barun Chand (C) 0 hrs 0 /hr" at bounding box center [270, 72] width 260 height 16
type input "2"
type input "35"
click at [361, 198] on button "Done" at bounding box center [368, 198] width 22 height 13
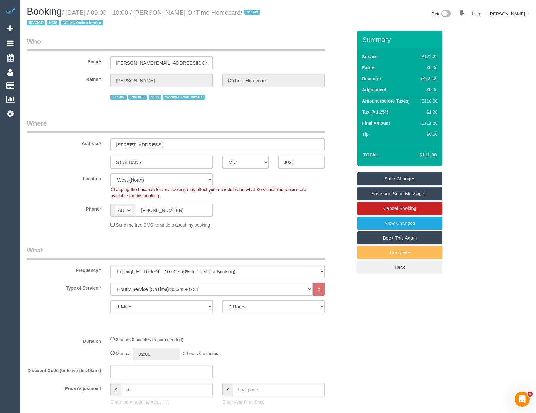
click at [371, 177] on link "Save Changes" at bounding box center [399, 178] width 85 height 13
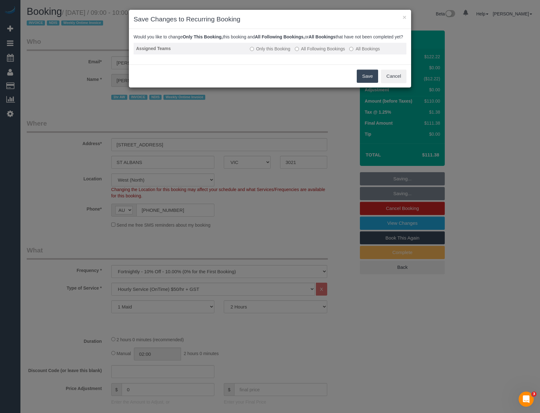
click at [323, 52] on label "All Following Bookings" at bounding box center [320, 49] width 50 height 6
click at [362, 83] on button "Save" at bounding box center [367, 76] width 21 height 13
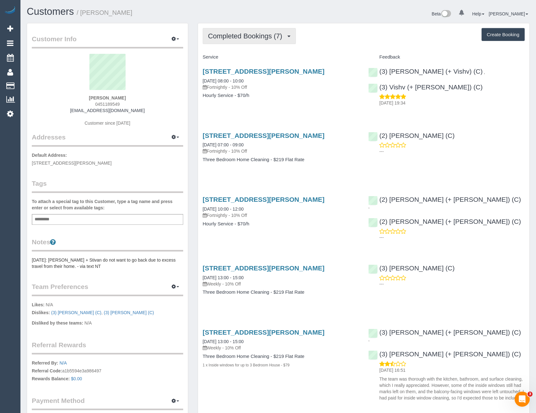
click at [276, 33] on span "Completed Bookings (7)" at bounding box center [246, 36] width 77 height 8
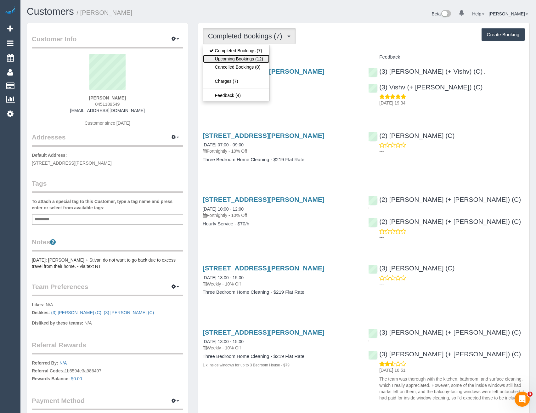
click at [249, 58] on link "Upcoming Bookings (12)" at bounding box center [236, 59] width 66 height 8
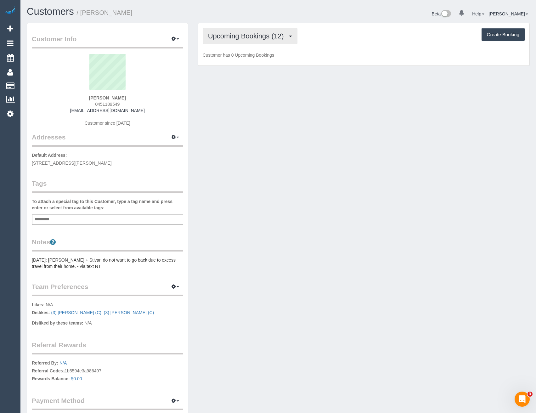
click at [253, 33] on span "Upcoming Bookings (12)" at bounding box center [247, 36] width 79 height 8
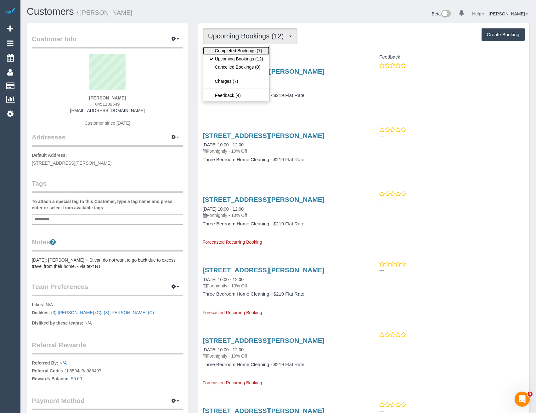
click at [249, 48] on link "Completed Bookings (7)" at bounding box center [236, 51] width 66 height 8
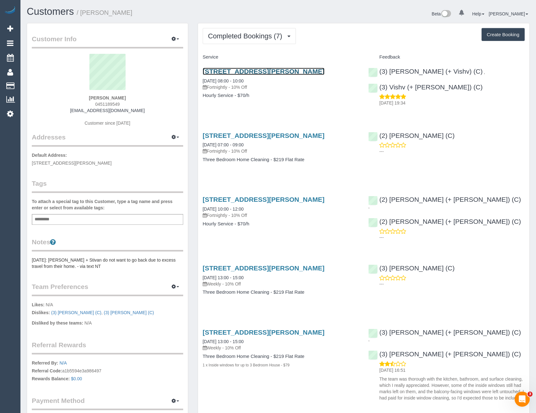
click at [283, 70] on link "[STREET_ADDRESS][PERSON_NAME]" at bounding box center [264, 71] width 122 height 7
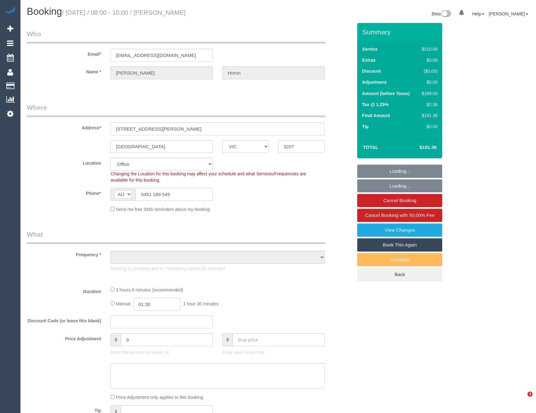
select select "VIC"
select select "string:stripe-pm_1Re6qH2GScqysDRVzvQWCQTr"
select select "number:28"
select select "number:14"
select select "number:19"
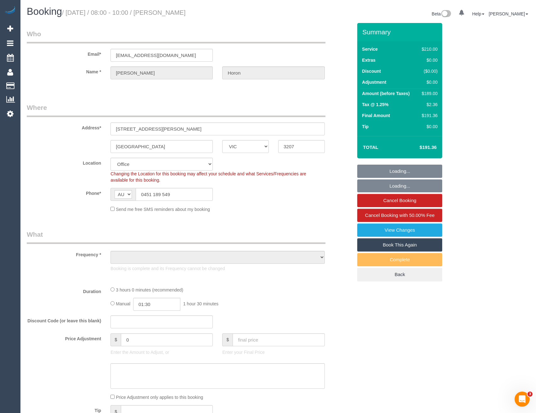
select select "number:24"
select select "number:34"
select select "number:11"
select select "object:788"
select select "180"
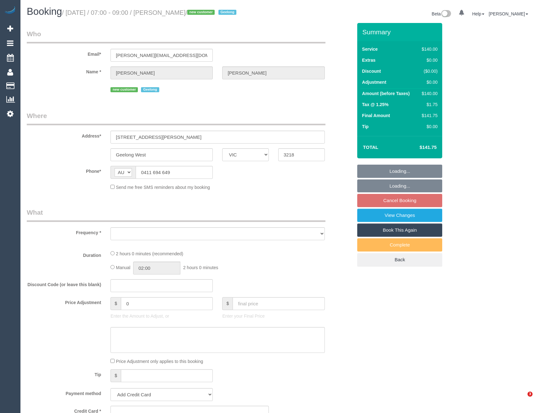
select select "VIC"
select select "string:stripe-pm_1S3SDP2GScqysDRVzZsj2LKs"
select select "number:27"
select select "number:14"
select select "number:19"
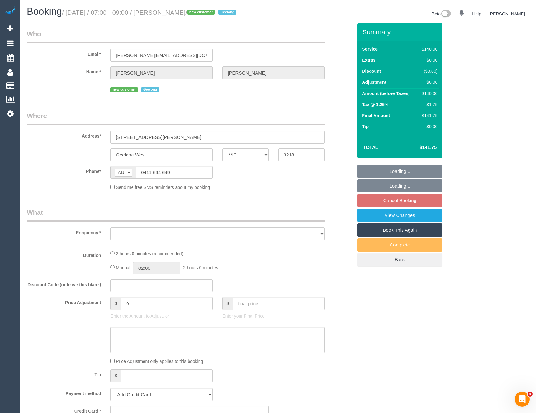
select select "number:24"
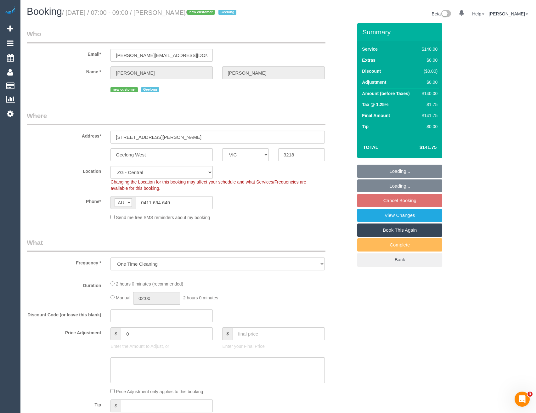
select select "object:943"
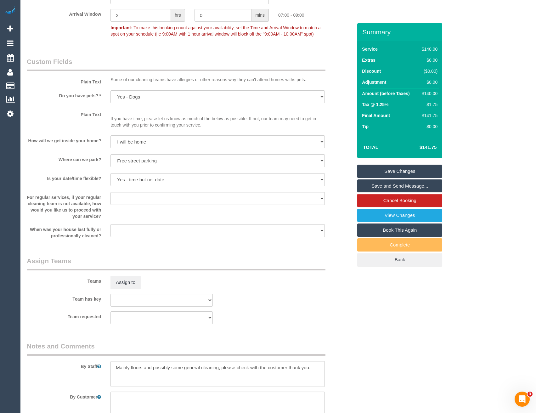
scroll to position [887, 0]
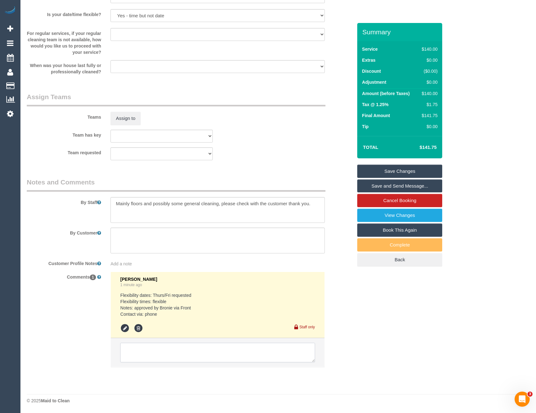
drag, startPoint x: 172, startPoint y: 357, endPoint x: 175, endPoint y: 353, distance: 5.4
click at [172, 357] on textarea at bounding box center [217, 351] width 194 height 19
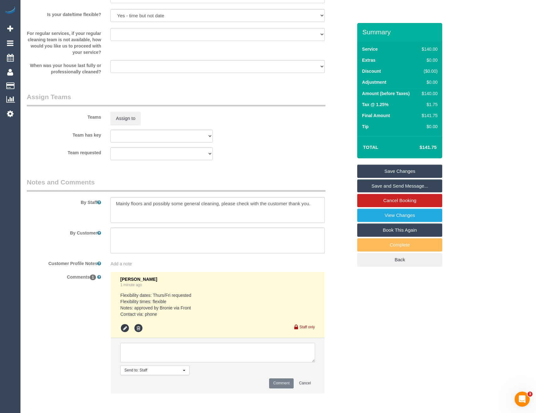
click at [180, 349] on textarea at bounding box center [217, 351] width 194 height 19
type textarea "[PERSON_NAME] + Niya agreed via SMS"
click at [278, 385] on button "Comment" at bounding box center [281, 383] width 25 height 10
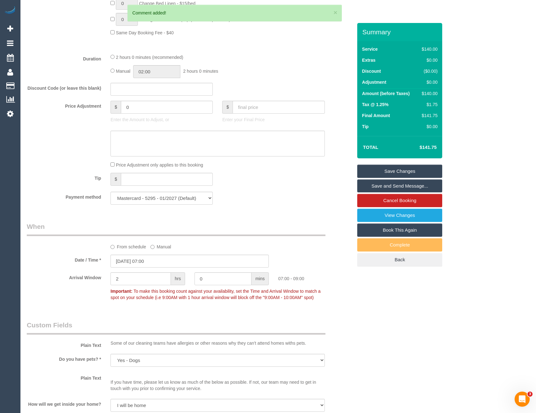
scroll to position [415, 0]
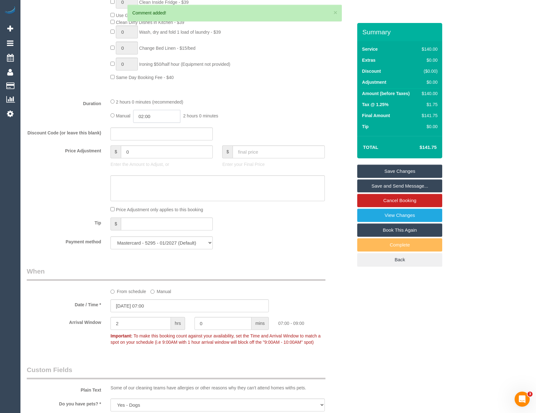
click at [157, 116] on input "02:00" at bounding box center [156, 116] width 47 height 13
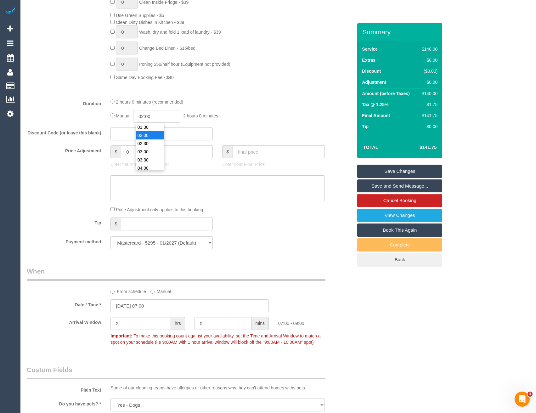
scroll to position [12, 0]
type input "01:00"
click at [151, 130] on li "01:00" at bounding box center [150, 131] width 28 height 8
click at [298, 99] on div "2 hours 0 minutes (recommended)" at bounding box center [217, 101] width 214 height 7
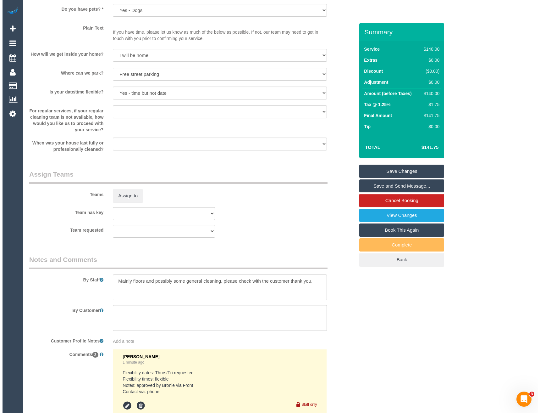
scroll to position [856, 0]
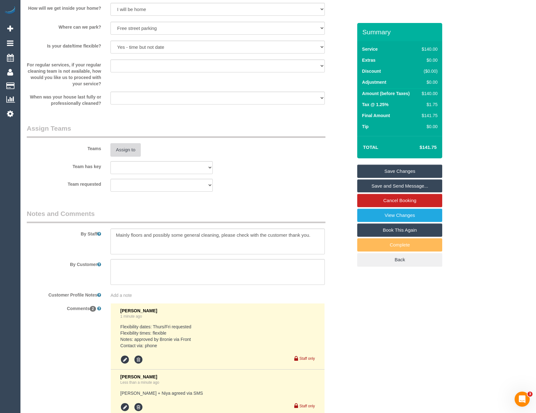
click at [124, 145] on button "Assign to" at bounding box center [125, 149] width 30 height 13
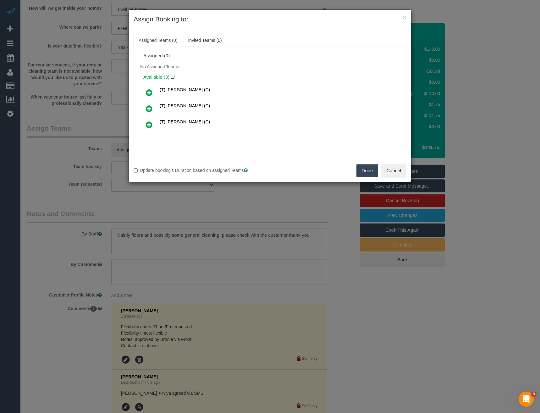
scroll to position [135, 0]
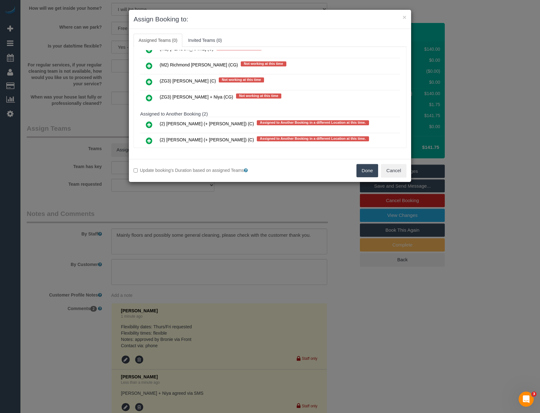
click at [149, 97] on icon at bounding box center [149, 98] width 7 height 8
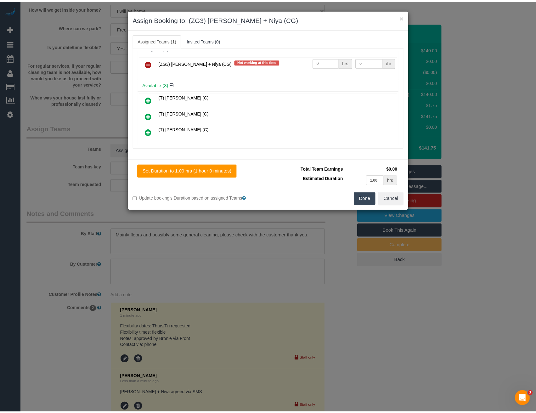
scroll to position [0, 0]
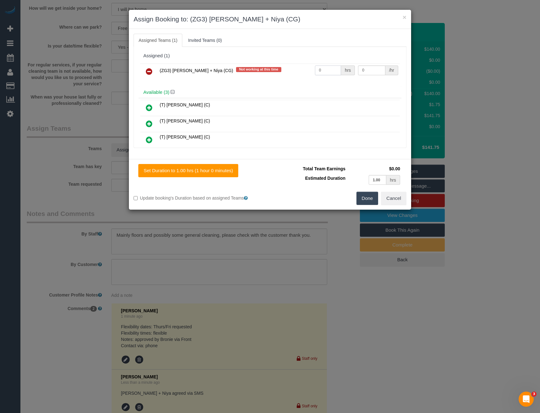
drag, startPoint x: 312, startPoint y: 74, endPoint x: 287, endPoint y: 74, distance: 25.2
click at [288, 74] on tr "(ZG3) Suneeth + Niya (CG) Not working at this time 0 hrs 0 /hr" at bounding box center [270, 72] width 260 height 16
type input "2"
type input "38.5"
click at [371, 199] on button "Done" at bounding box center [368, 198] width 22 height 13
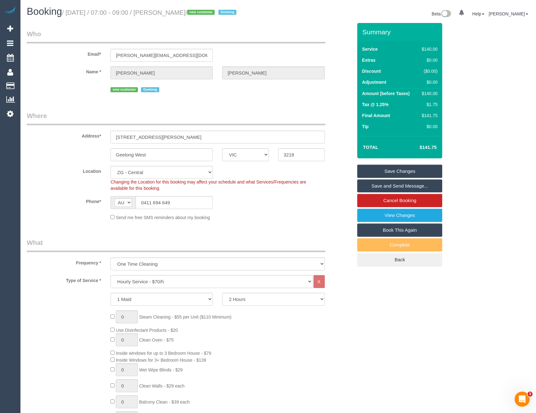
click at [370, 186] on link "Save and Send Message..." at bounding box center [399, 185] width 85 height 13
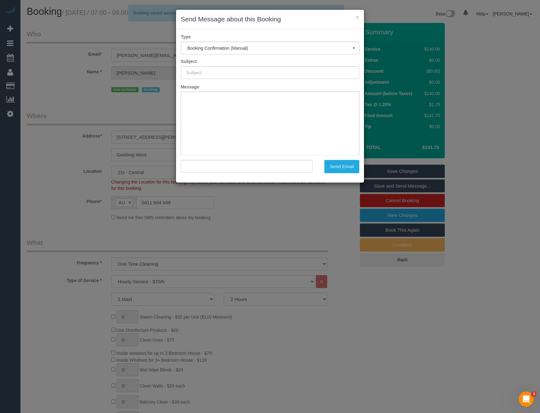
type input "Booking Confirmed"
type input ""Brittany Jones" <brittney-jones@outlook.com>"
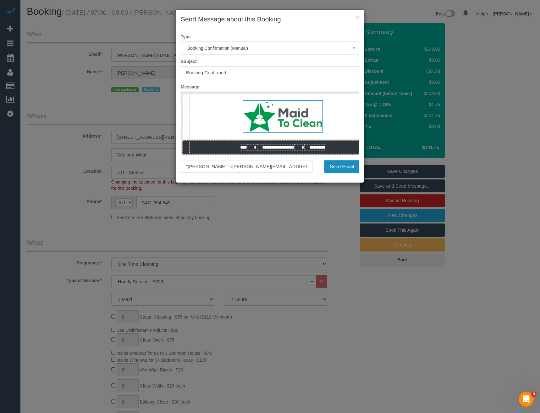
click at [348, 170] on button "Send Email" at bounding box center [342, 166] width 35 height 13
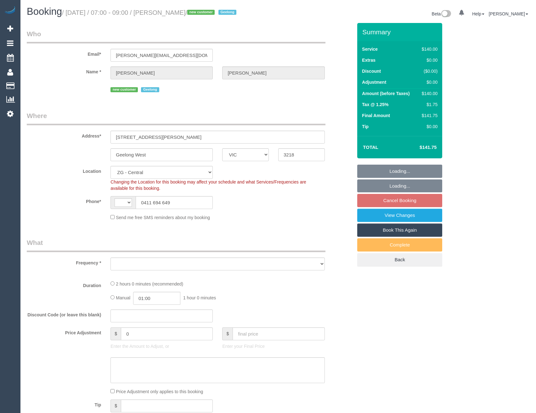
select select "VIC"
select select "string:AU"
select select "string:stripe-pm_1S3SDP2GScqysDRVzZsj2LKs"
select select "object:805"
select select "number:27"
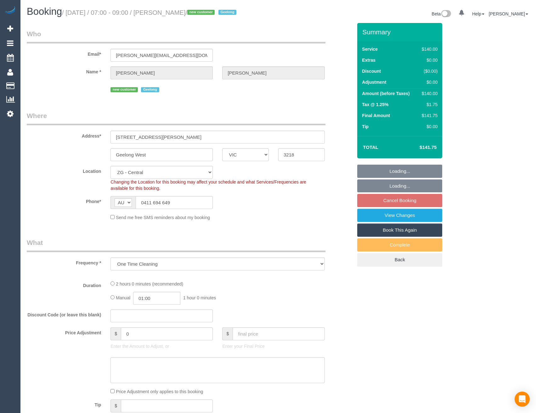
select select "number:14"
select select "number:19"
select select "number:24"
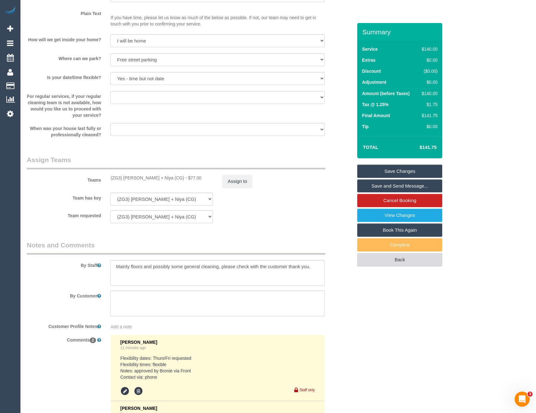
scroll to position [777, 0]
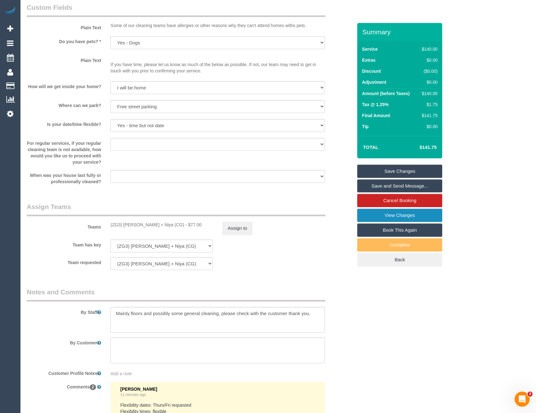
click at [402, 221] on link "View Changes" at bounding box center [399, 215] width 85 height 13
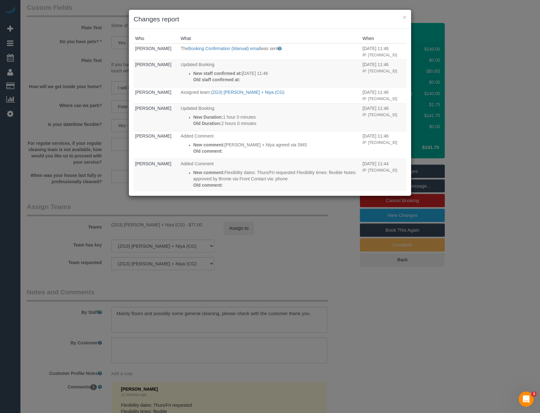
click at [328, 286] on div "× Changes report Who What When [PERSON_NAME] The Booking Confirmation (Manual) …" at bounding box center [270, 206] width 540 height 413
